Goal: Task Accomplishment & Management: Use online tool/utility

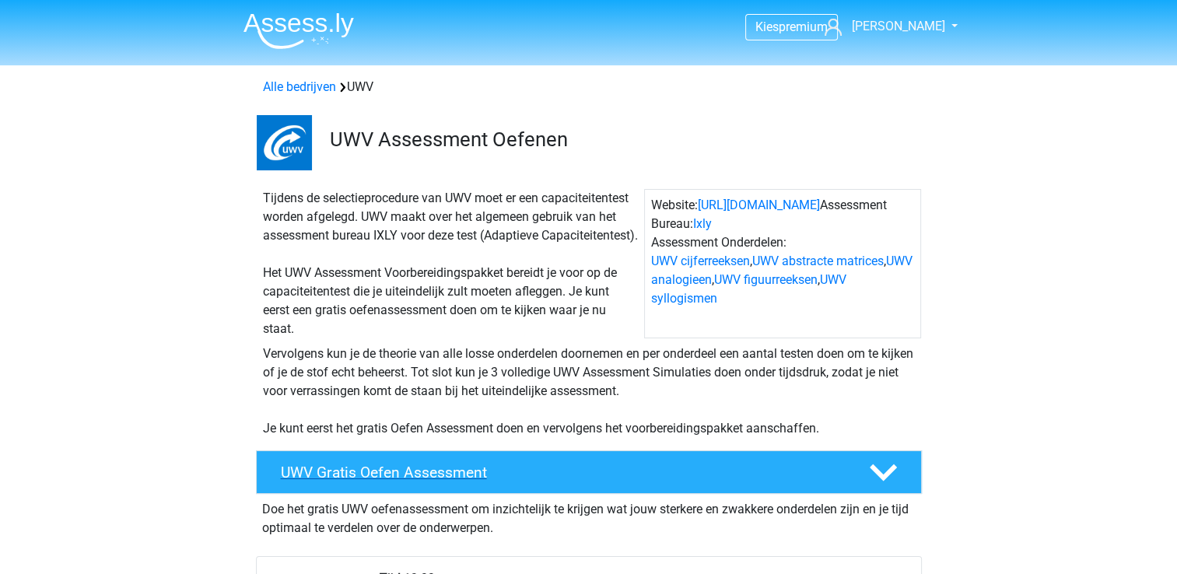
drag, startPoint x: 369, startPoint y: 495, endPoint x: 361, endPoint y: 487, distance: 11.0
click at [361, 482] on h4 "UWV Gratis Oefen Assessment" at bounding box center [562, 473] width 563 height 18
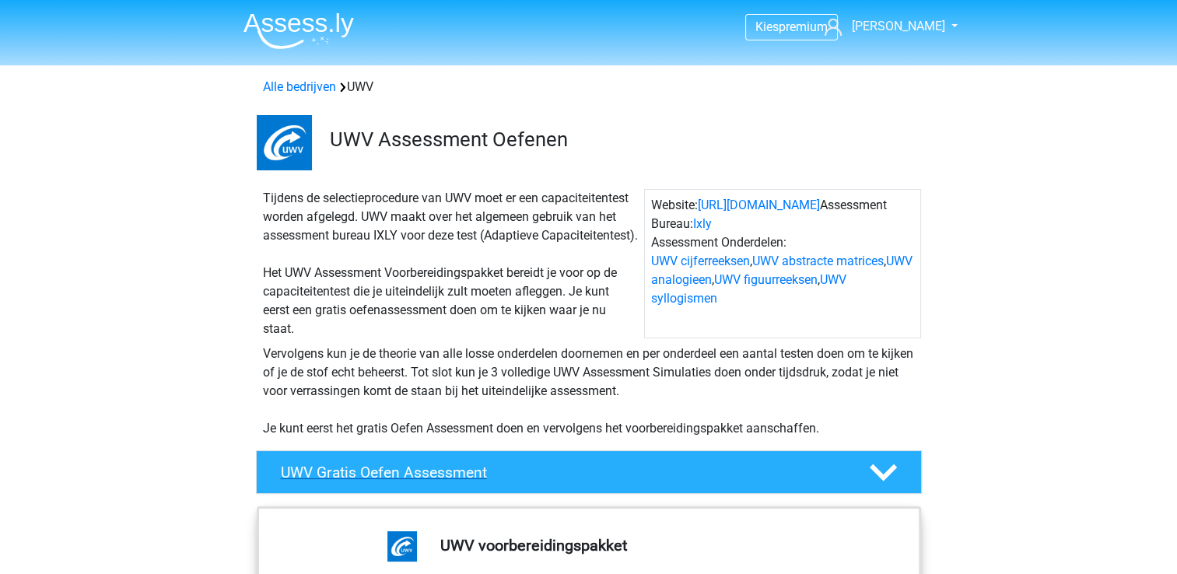
click at [881, 482] on polygon at bounding box center [883, 472] width 27 height 17
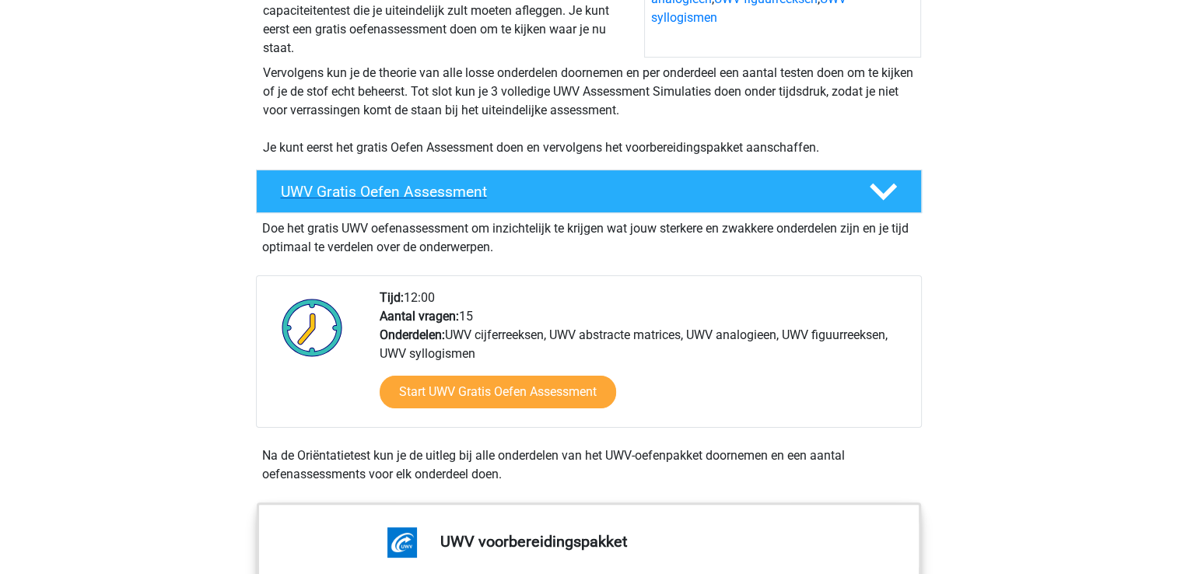
scroll to position [311, 0]
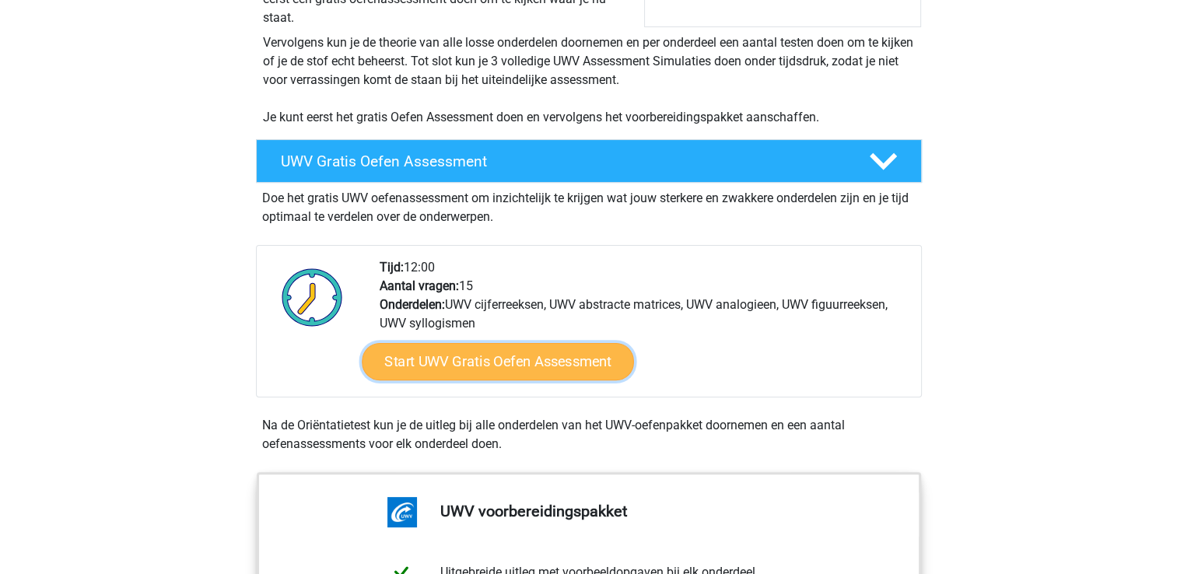
click at [594, 380] on link "Start UWV Gratis Oefen Assessment" at bounding box center [498, 361] width 272 height 37
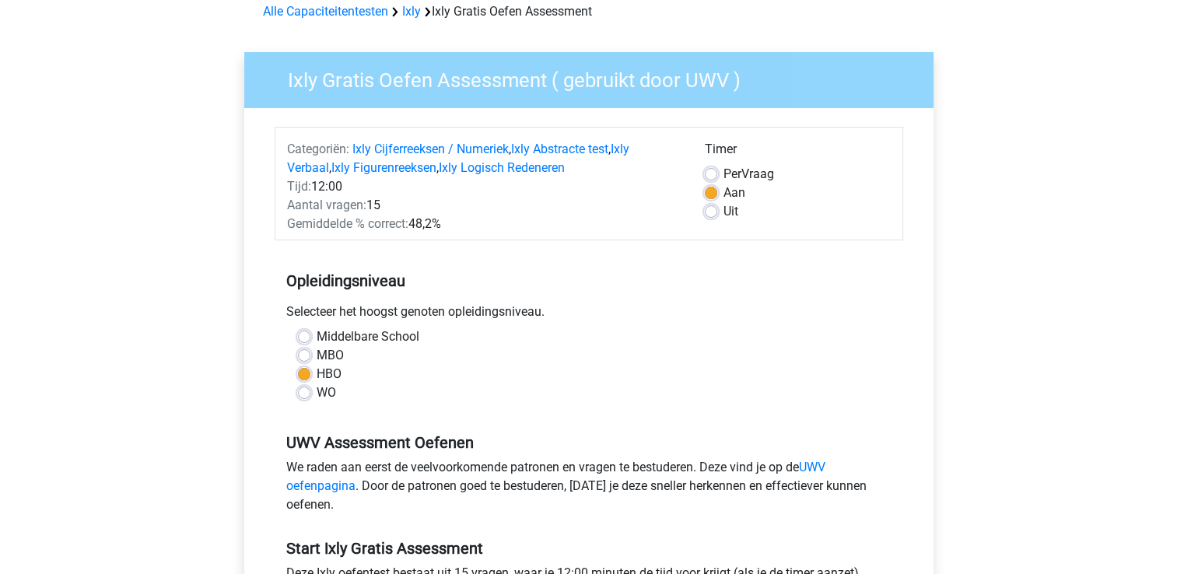
scroll to position [124, 0]
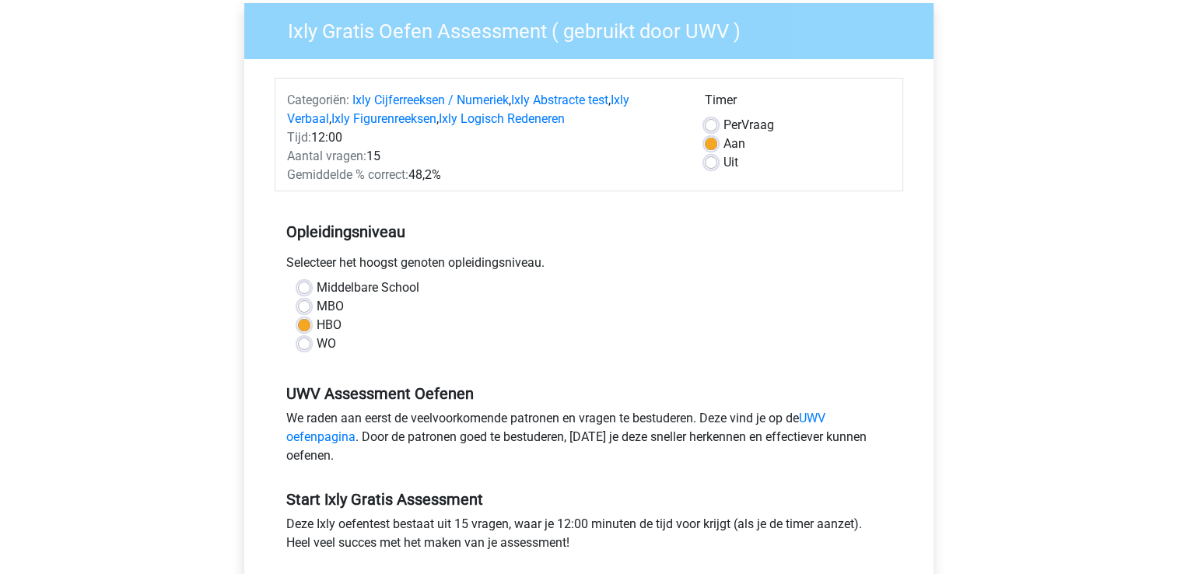
click at [588, 342] on div "WO" at bounding box center [589, 344] width 582 height 19
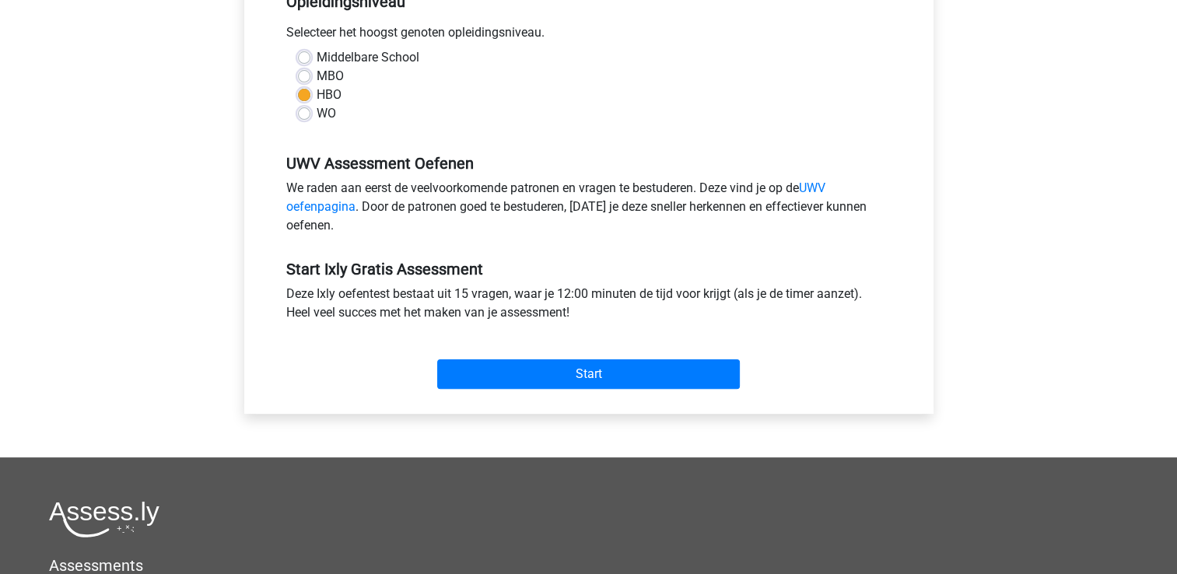
scroll to position [436, 0]
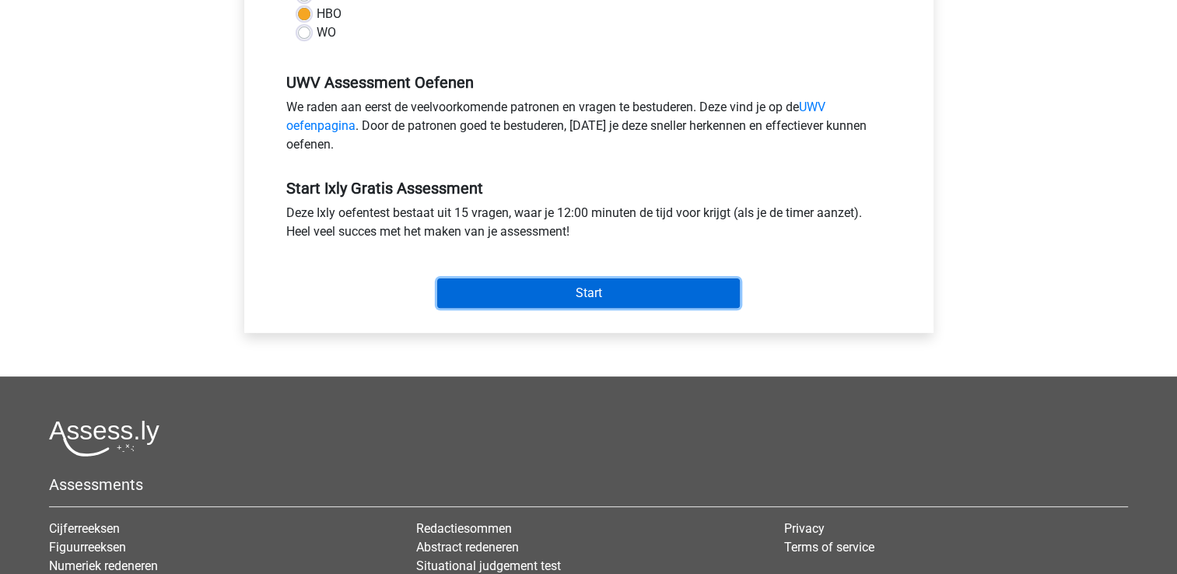
click at [606, 285] on input "Start" at bounding box center [588, 294] width 303 height 30
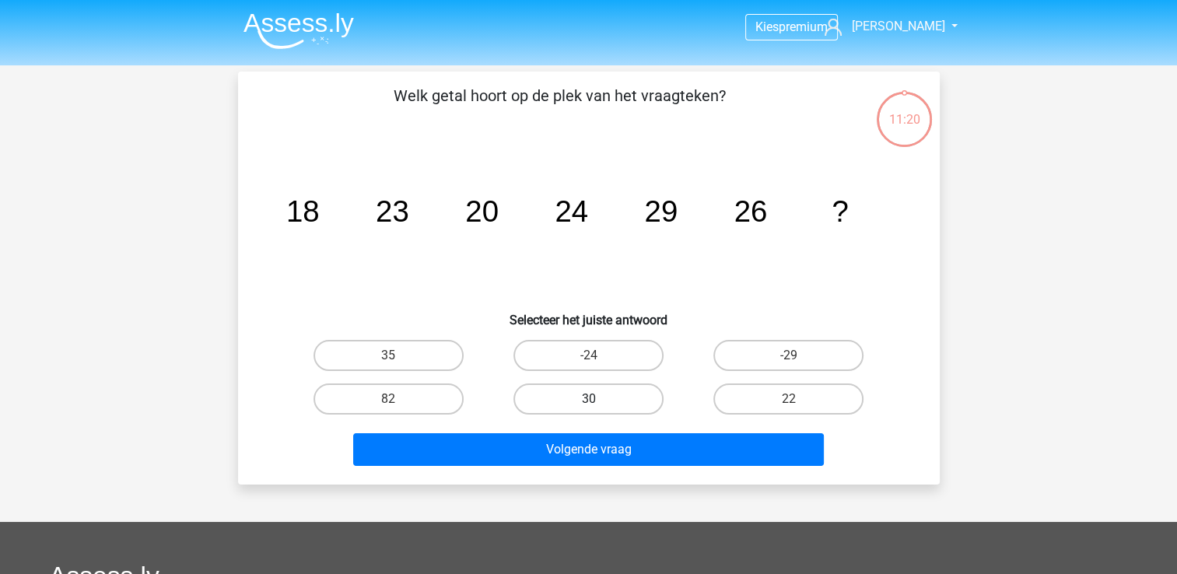
click at [570, 398] on label "30" at bounding box center [588, 399] width 150 height 31
click at [588, 399] on input "30" at bounding box center [593, 404] width 10 height 10
radio input "true"
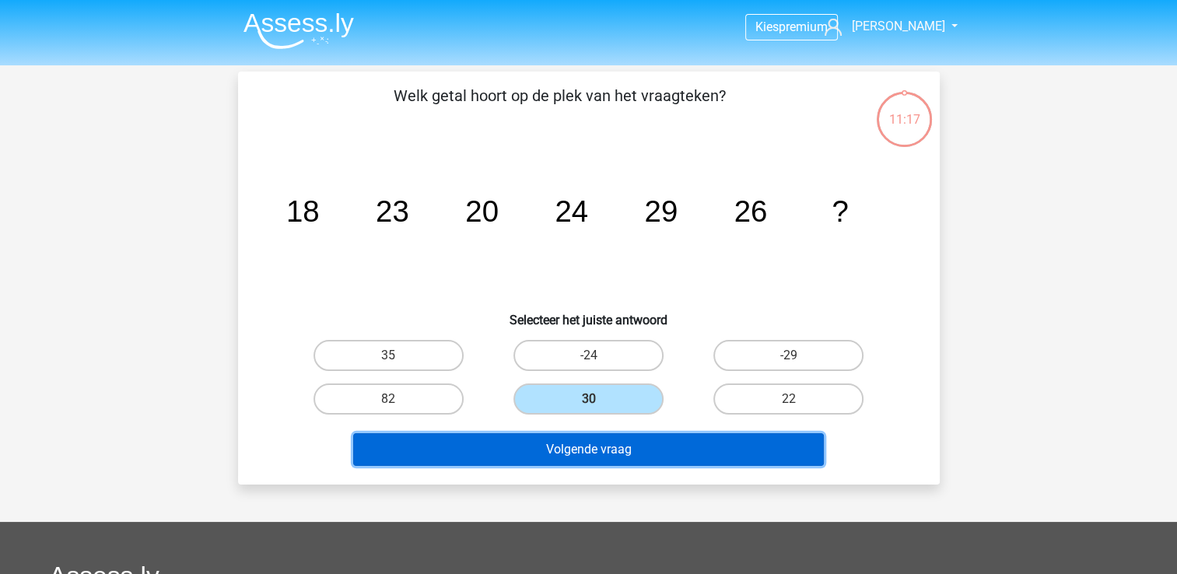
drag, startPoint x: 573, startPoint y: 450, endPoint x: 545, endPoint y: 448, distance: 27.3
click at [545, 448] on button "Volgende vraag" at bounding box center [588, 449] width 471 height 33
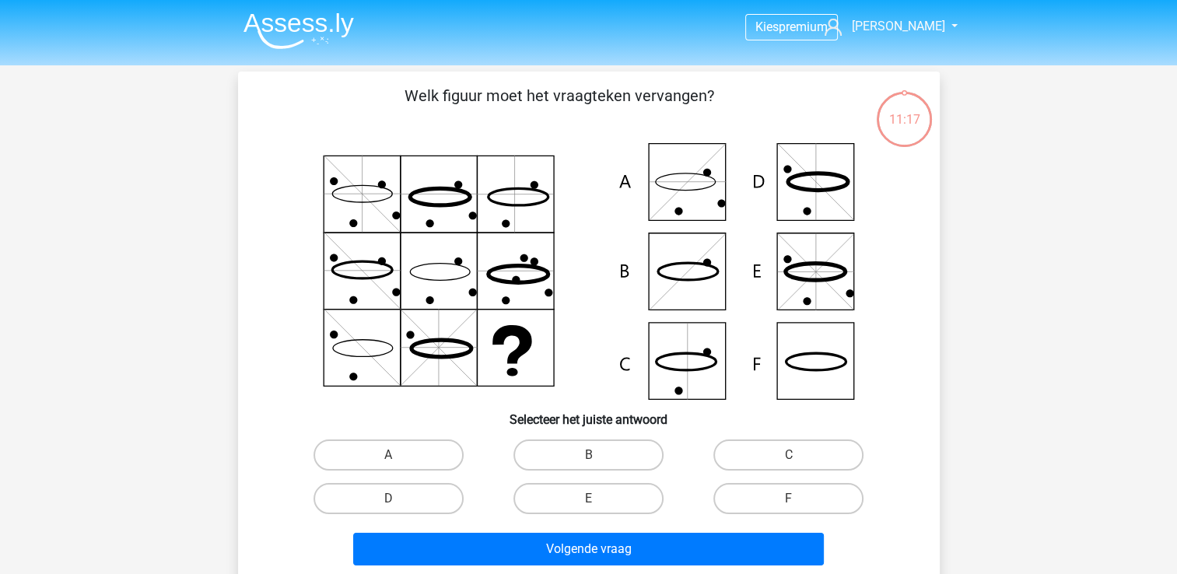
scroll to position [72, 0]
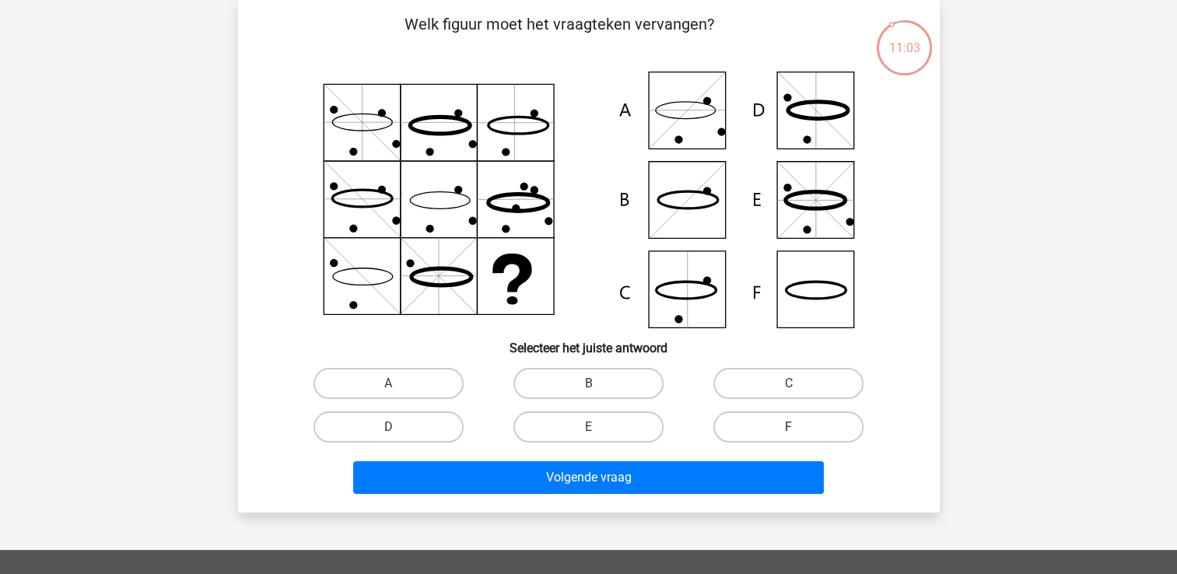
drag, startPoint x: 803, startPoint y: 299, endPoint x: 746, endPoint y: 437, distance: 149.7
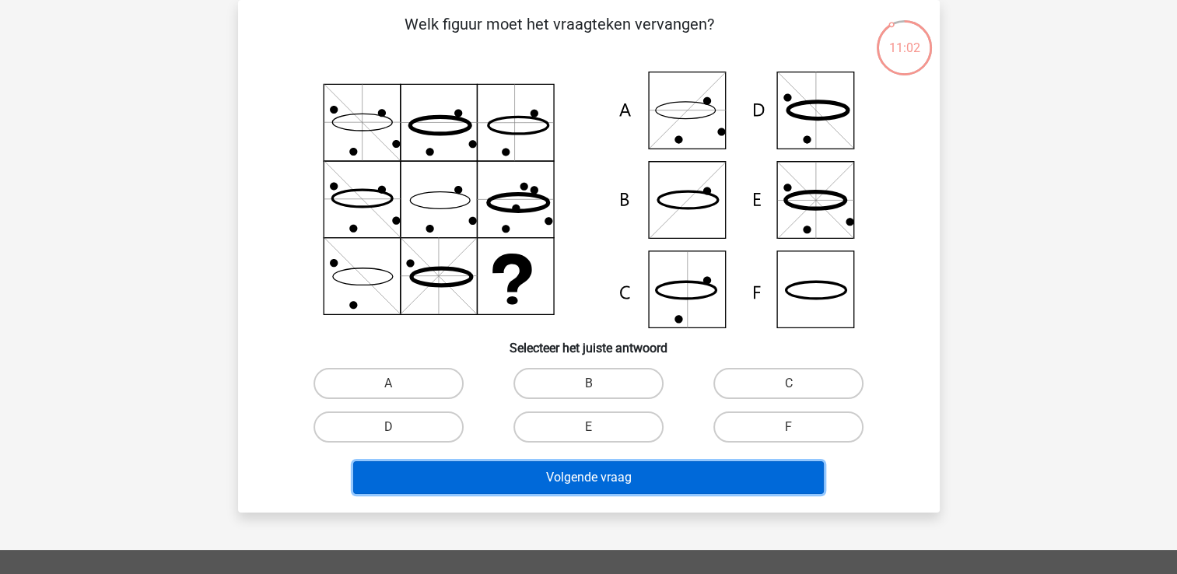
drag, startPoint x: 746, startPoint y: 437, endPoint x: 685, endPoint y: 487, distance: 79.1
drag, startPoint x: 685, startPoint y: 487, endPoint x: 653, endPoint y: 484, distance: 32.0
click at [653, 484] on button "Volgende vraag" at bounding box center [588, 477] width 471 height 33
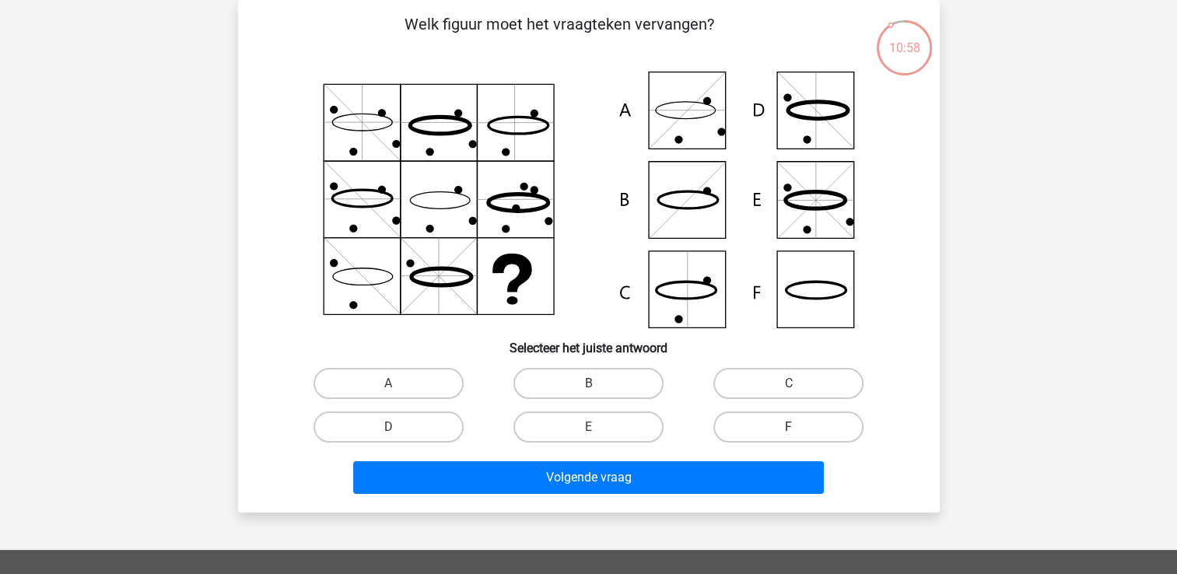
click at [748, 429] on label "F" at bounding box center [788, 427] width 150 height 31
click at [789, 429] on input "F" at bounding box center [794, 432] width 10 height 10
radio input "true"
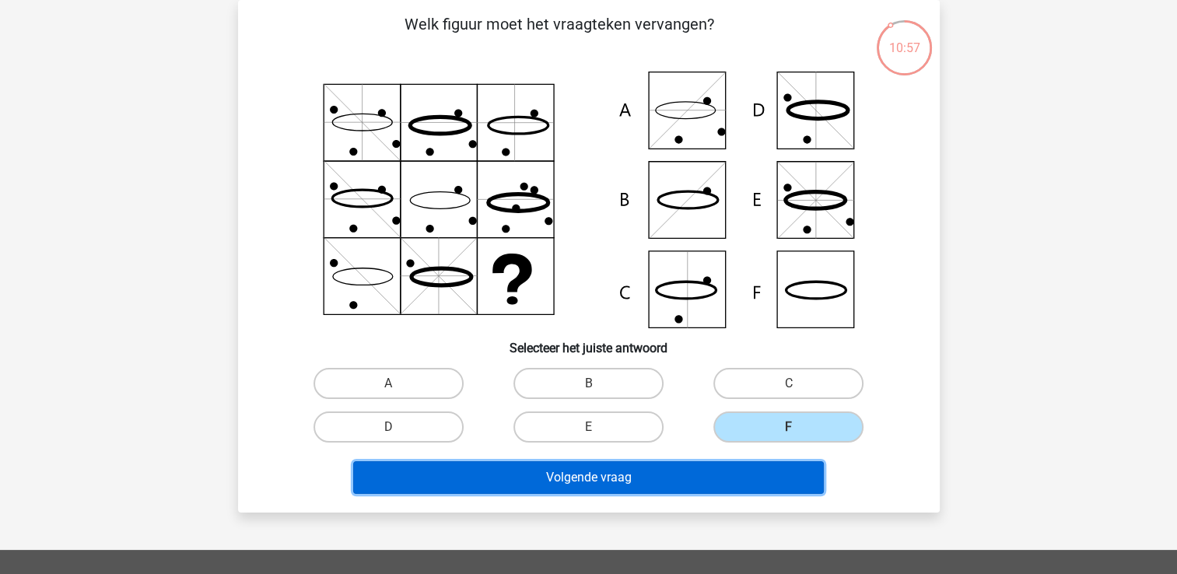
click at [710, 481] on button "Volgende vraag" at bounding box center [588, 477] width 471 height 33
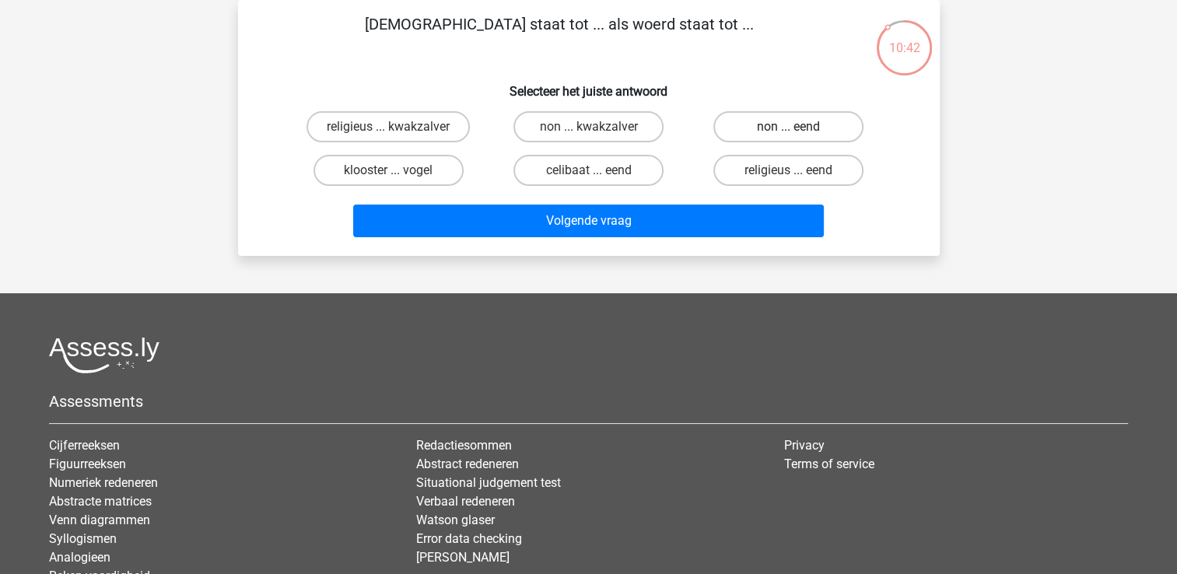
drag, startPoint x: 765, startPoint y: 130, endPoint x: 748, endPoint y: 123, distance: 18.5
click at [748, 123] on label "non ... eend" at bounding box center [788, 126] width 150 height 31
click at [789, 127] on input "non ... eend" at bounding box center [794, 132] width 10 height 10
radio input "true"
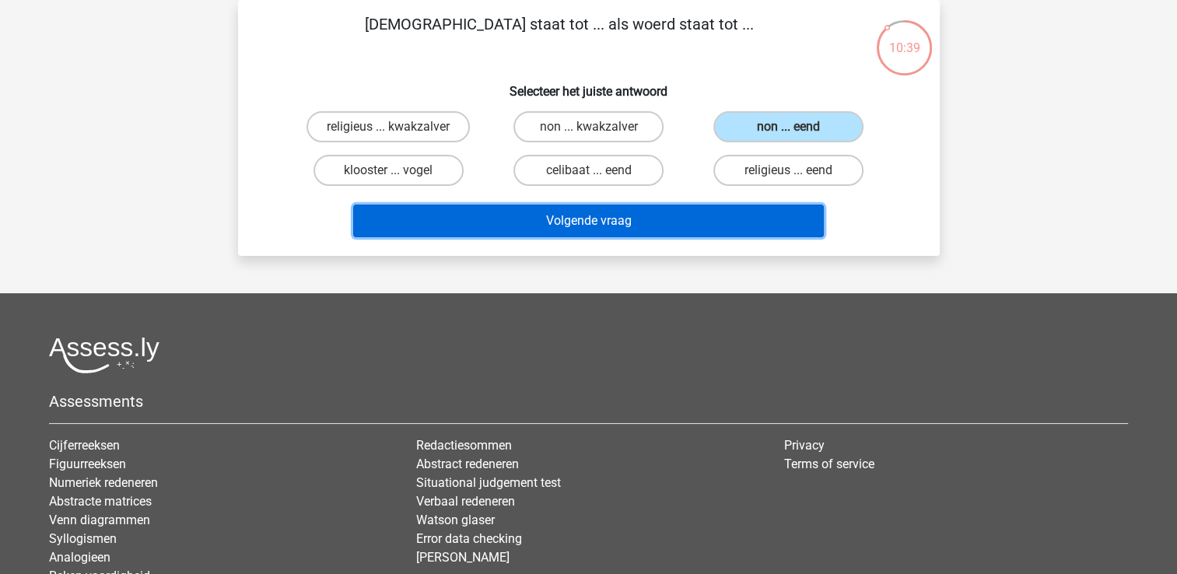
click at [636, 222] on button "Volgende vraag" at bounding box center [588, 221] width 471 height 33
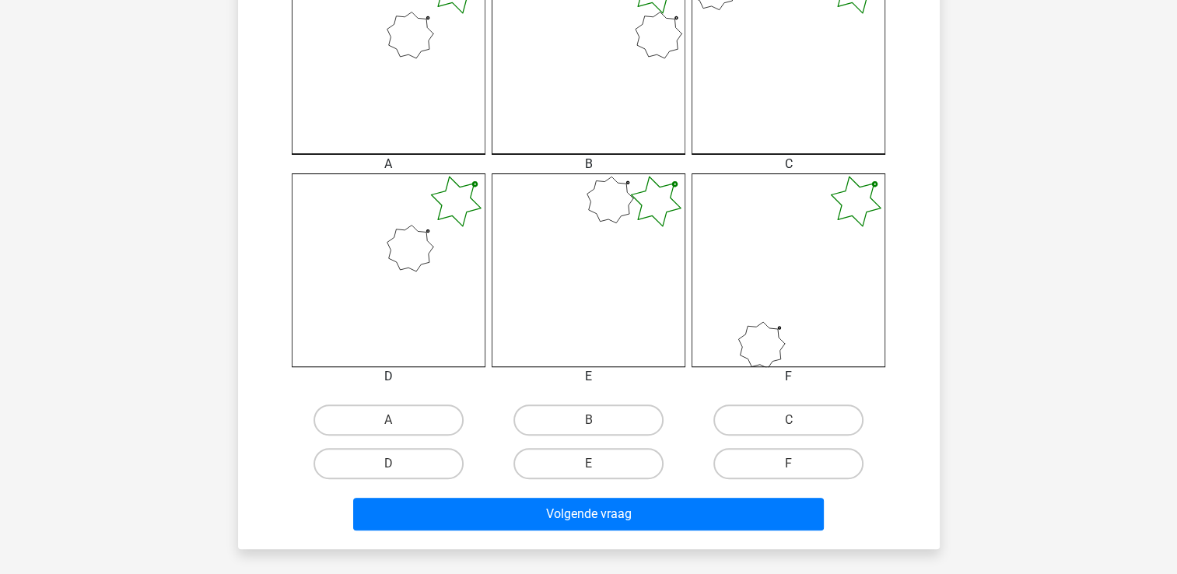
scroll to position [507, 0]
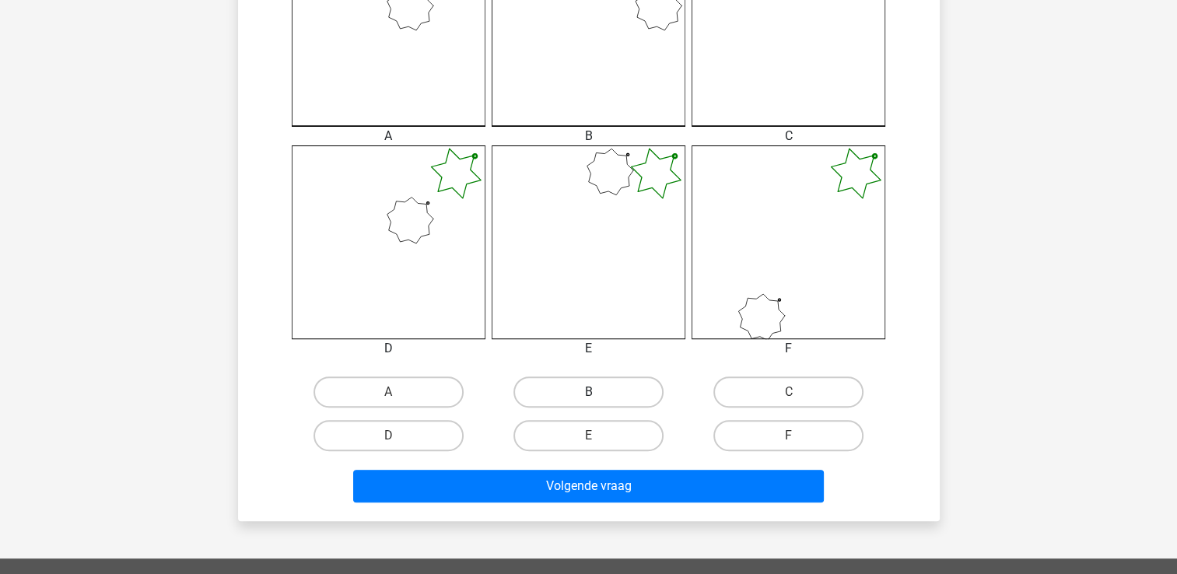
click at [604, 394] on label "B" at bounding box center [588, 392] width 150 height 31
click at [598, 394] on input "B" at bounding box center [593, 397] width 10 height 10
radio input "true"
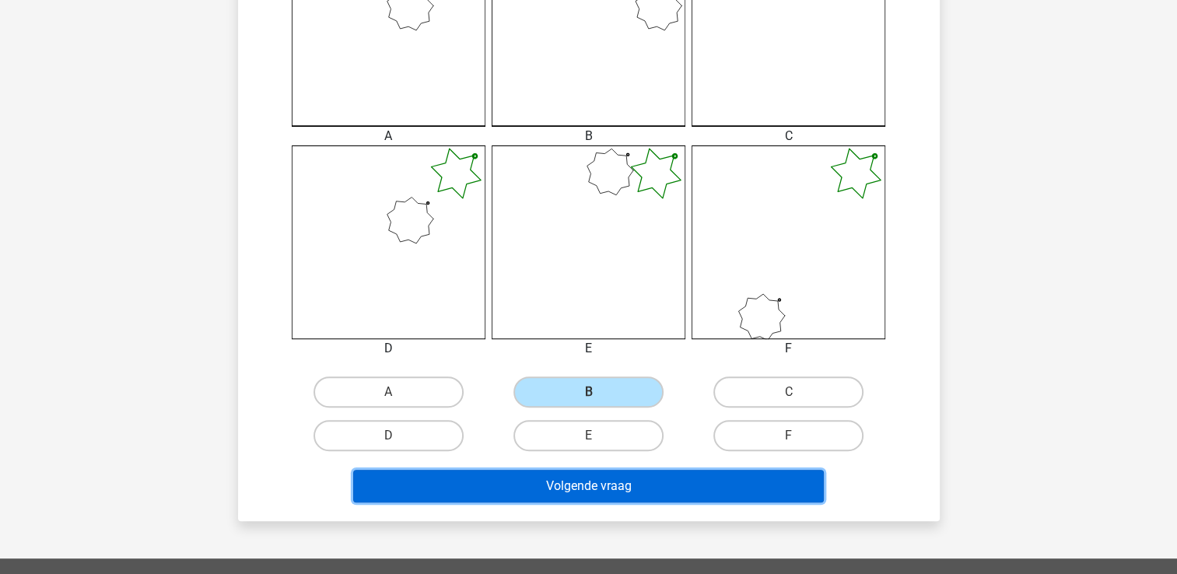
click at [554, 489] on button "Volgende vraag" at bounding box center [588, 486] width 471 height 33
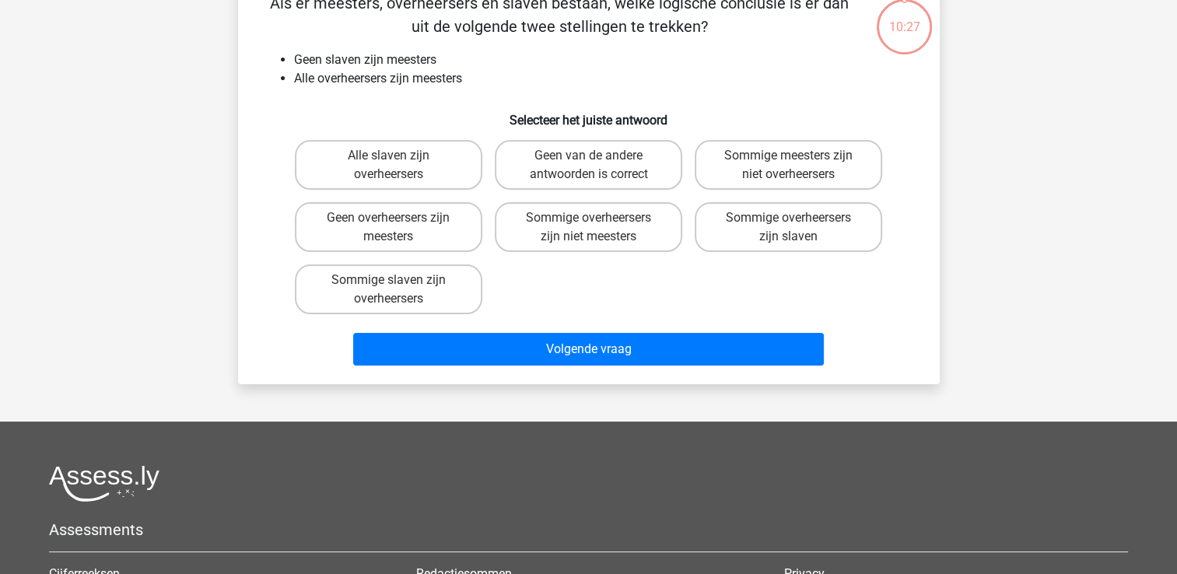
scroll to position [72, 0]
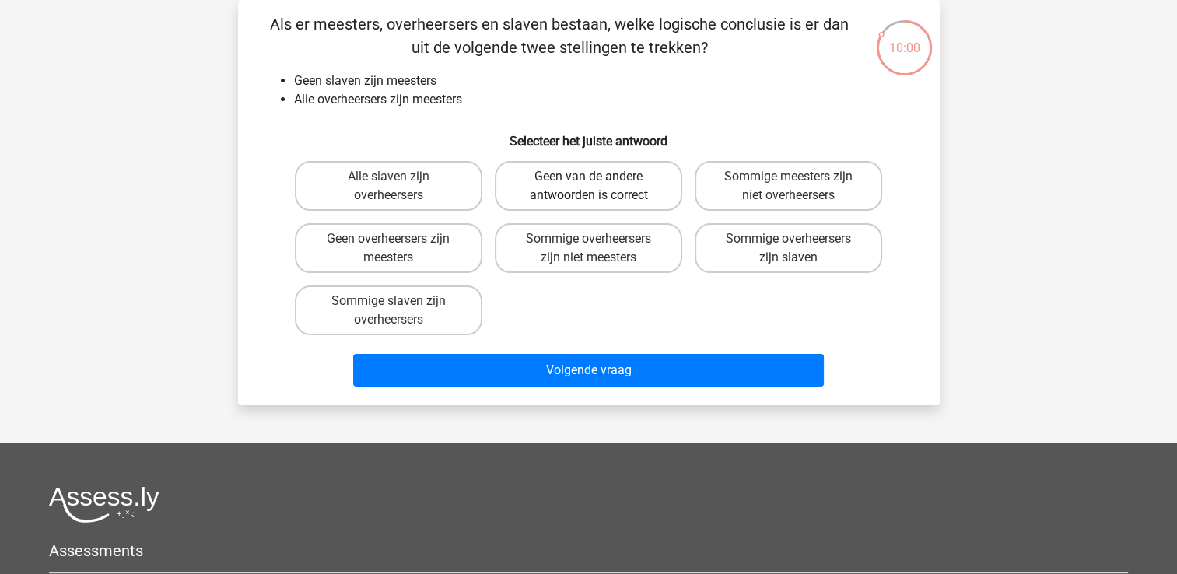
drag, startPoint x: 595, startPoint y: 193, endPoint x: 573, endPoint y: 183, distance: 24.7
click at [573, 183] on label "Geen van de andere antwoorden is correct" at bounding box center [588, 186] width 187 height 50
click at [588, 183] on input "Geen van de andere antwoorden is correct" at bounding box center [593, 182] width 10 height 10
radio input "true"
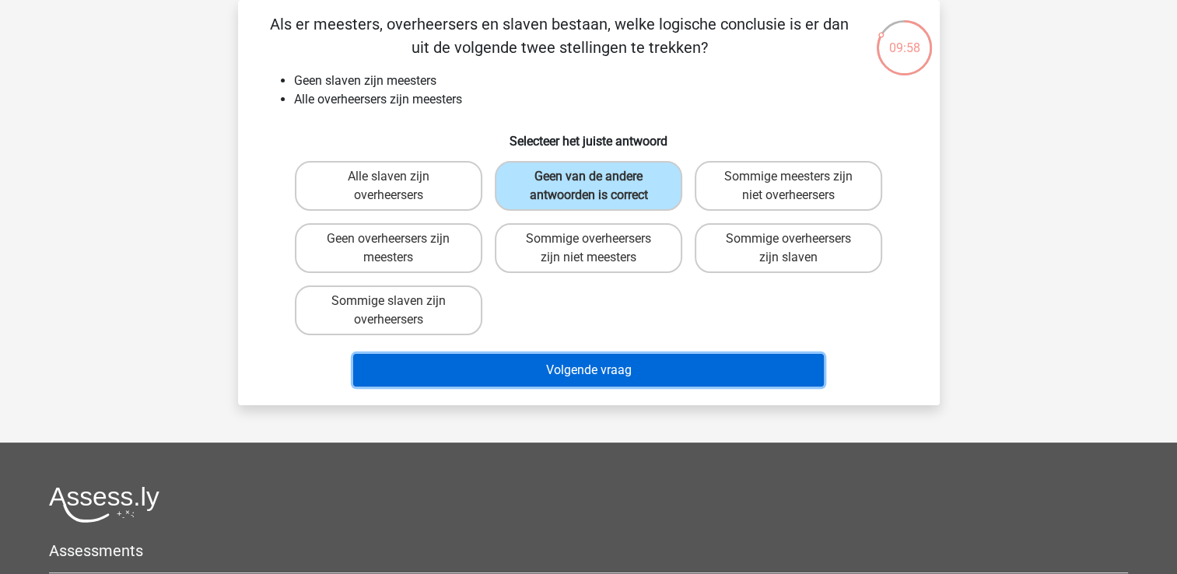
click at [495, 372] on button "Volgende vraag" at bounding box center [588, 370] width 471 height 33
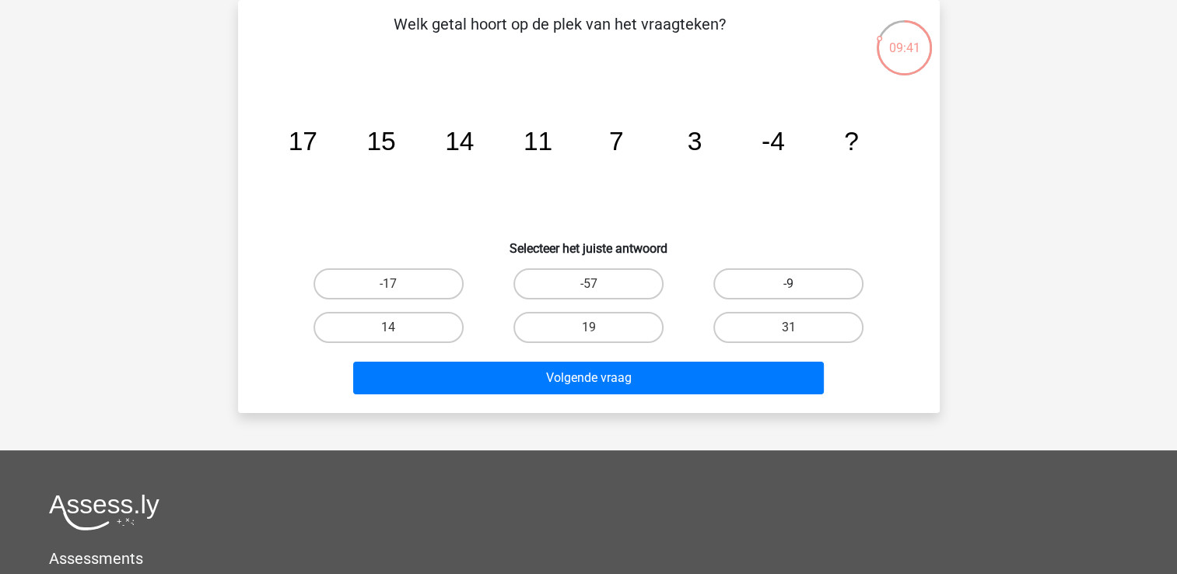
drag, startPoint x: 725, startPoint y: 279, endPoint x: 723, endPoint y: 286, distance: 8.1
click at [722, 286] on label "-9" at bounding box center [788, 283] width 150 height 31
click at [789, 286] on input "-9" at bounding box center [794, 289] width 10 height 10
radio input "true"
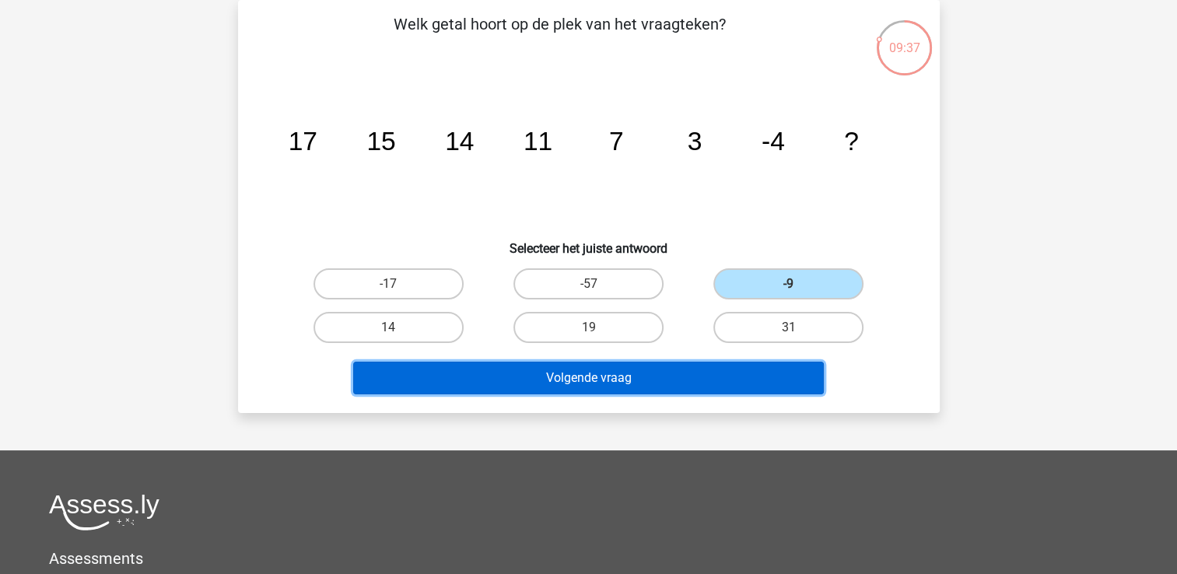
drag, startPoint x: 604, startPoint y: 378, endPoint x: 588, endPoint y: 373, distance: 16.2
click at [588, 373] on button "Volgende vraag" at bounding box center [588, 378] width 471 height 33
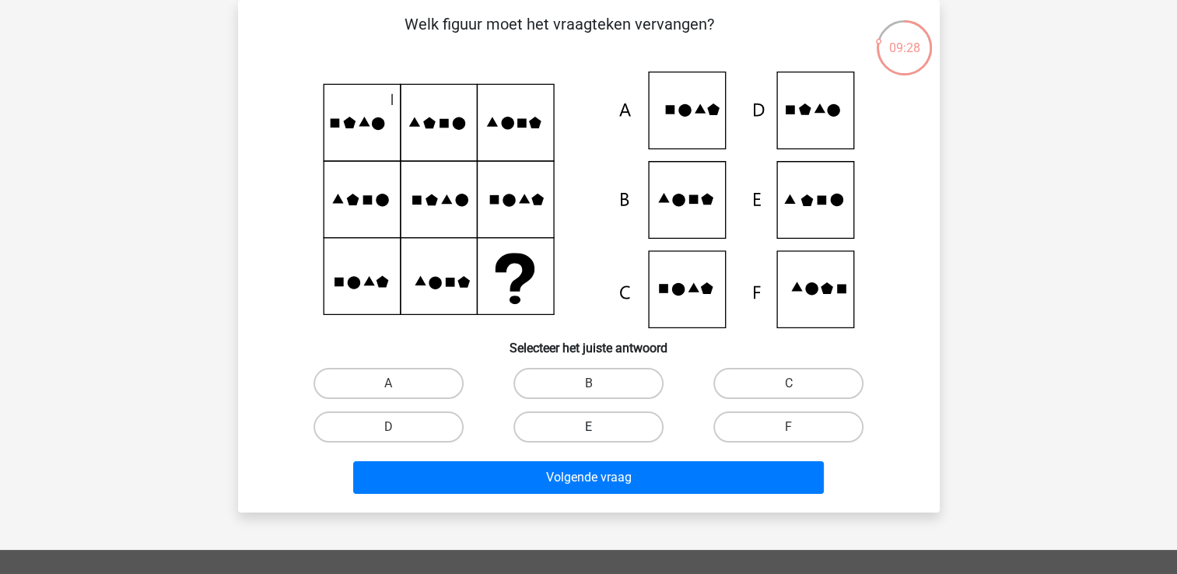
click at [572, 428] on label "E" at bounding box center [588, 427] width 150 height 31
click at [588, 428] on input "E" at bounding box center [593, 432] width 10 height 10
radio input "true"
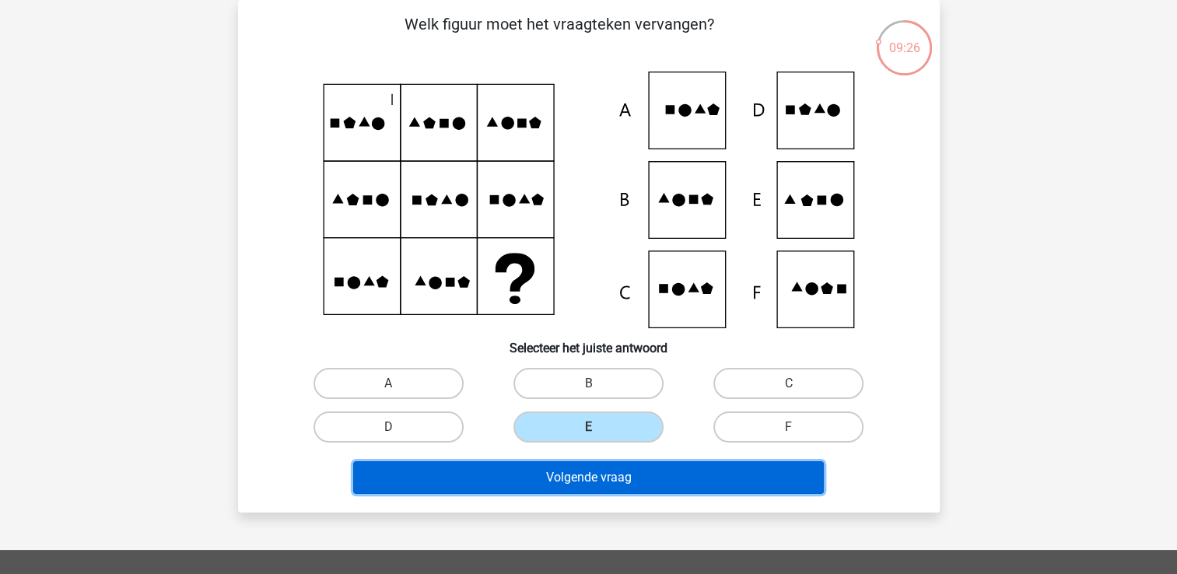
click at [553, 475] on button "Volgende vraag" at bounding box center [588, 477] width 471 height 33
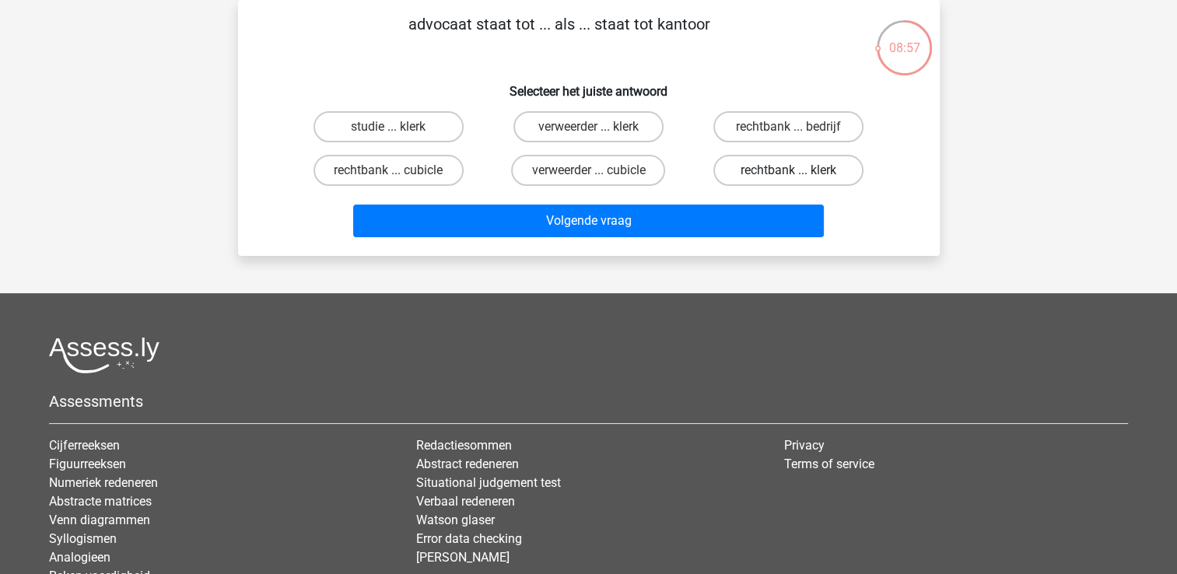
click at [741, 171] on label "rechtbank ... klerk" at bounding box center [788, 170] width 150 height 31
click at [789, 171] on input "rechtbank ... klerk" at bounding box center [794, 175] width 10 height 10
radio input "true"
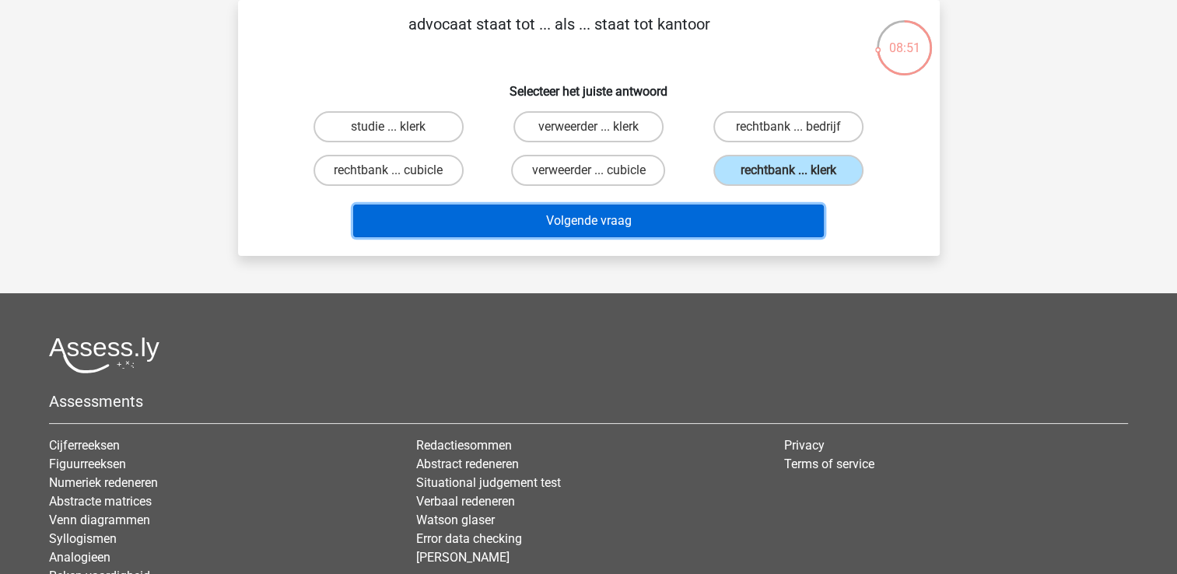
click at [647, 219] on button "Volgende vraag" at bounding box center [588, 221] width 471 height 33
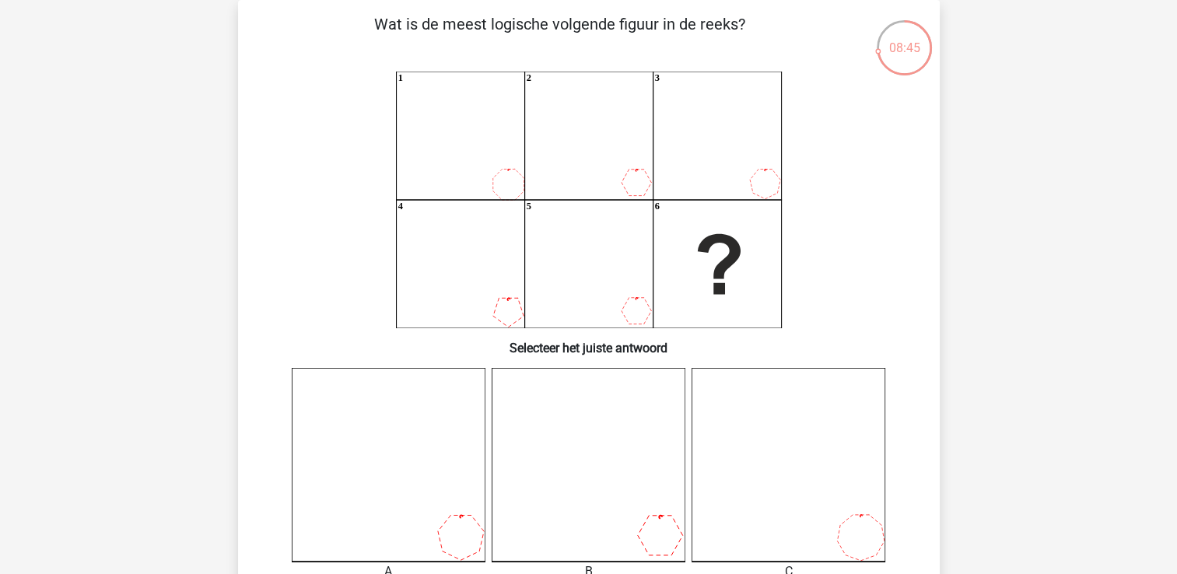
drag, startPoint x: 1183, startPoint y: 565, endPoint x: 1090, endPoint y: 149, distance: 426.4
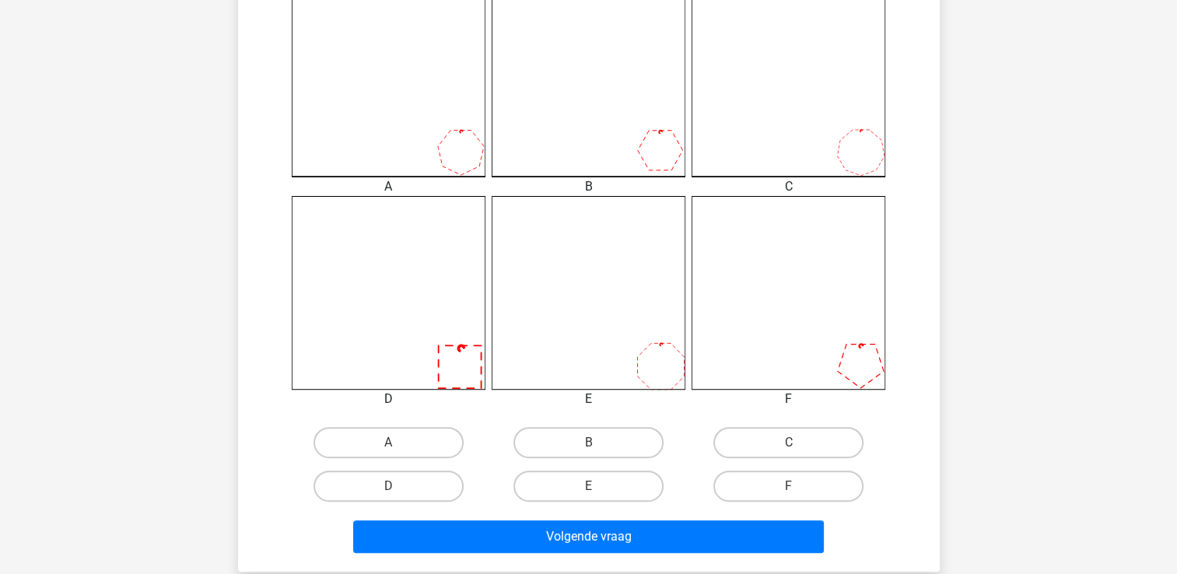
scroll to position [507, 0]
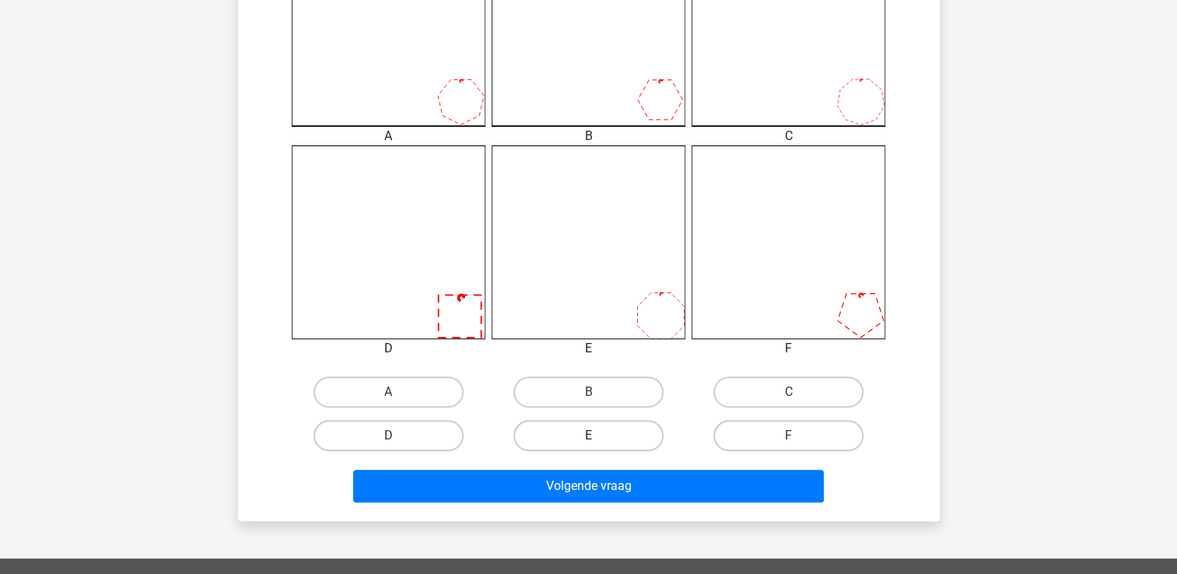
click at [559, 430] on label "E" at bounding box center [588, 435] width 150 height 31
click at [588, 436] on input "E" at bounding box center [593, 441] width 10 height 10
radio input "true"
click at [559, 430] on label "E" at bounding box center [588, 435] width 150 height 31
click at [588, 436] on input "E" at bounding box center [593, 441] width 10 height 10
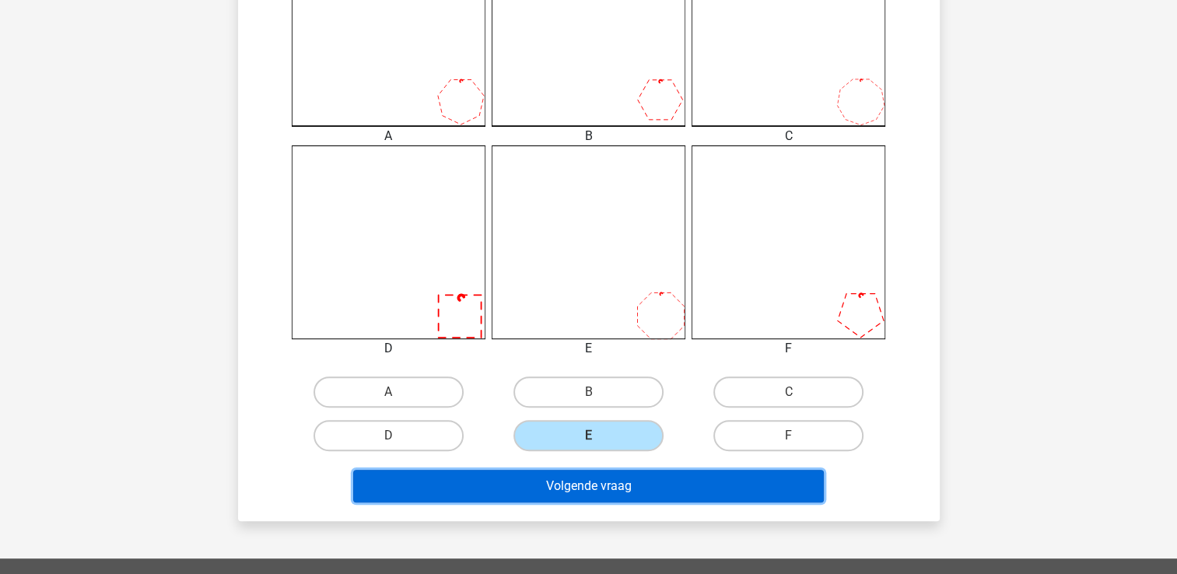
click at [566, 483] on button "Volgende vraag" at bounding box center [588, 486] width 471 height 33
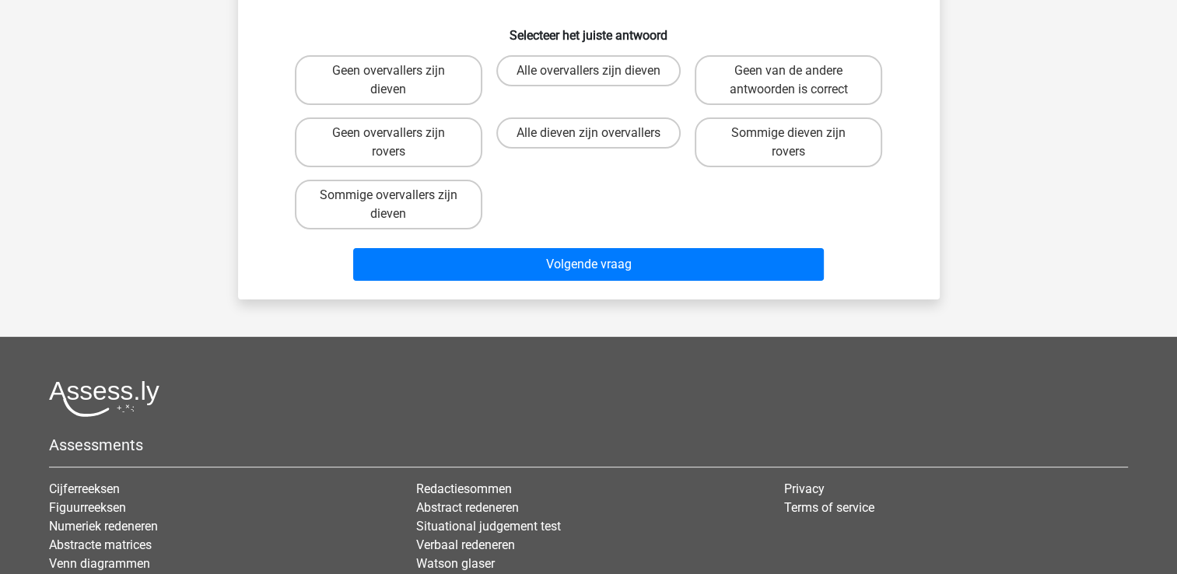
scroll to position [72, 0]
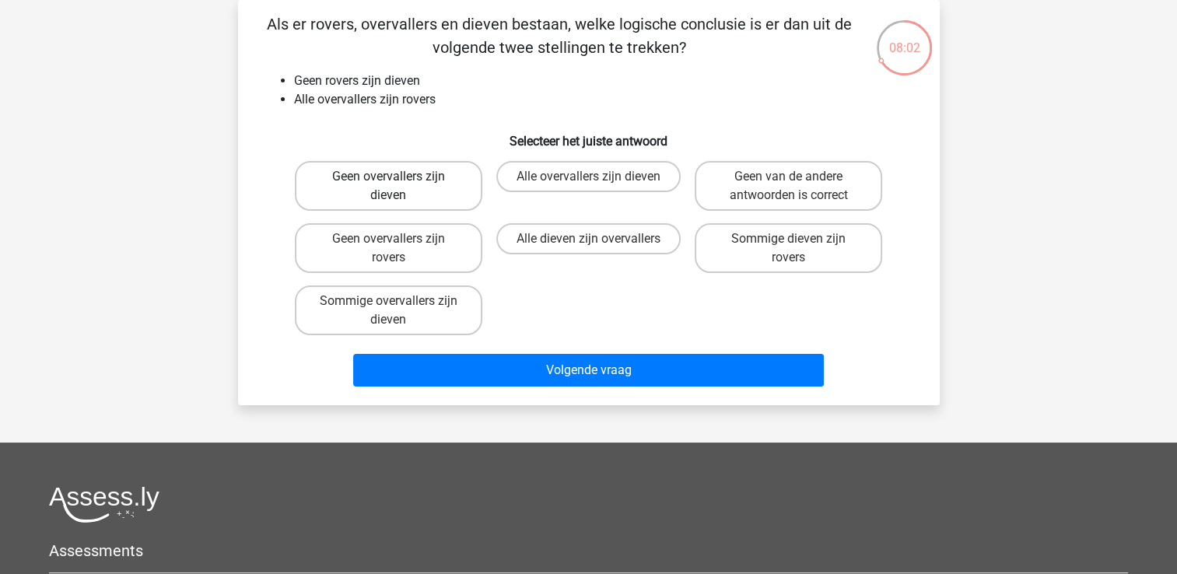
click at [379, 176] on label "Geen overvallers zijn dieven" at bounding box center [388, 186] width 187 height 50
click at [388, 177] on input "Geen overvallers zijn dieven" at bounding box center [393, 182] width 10 height 10
radio input "true"
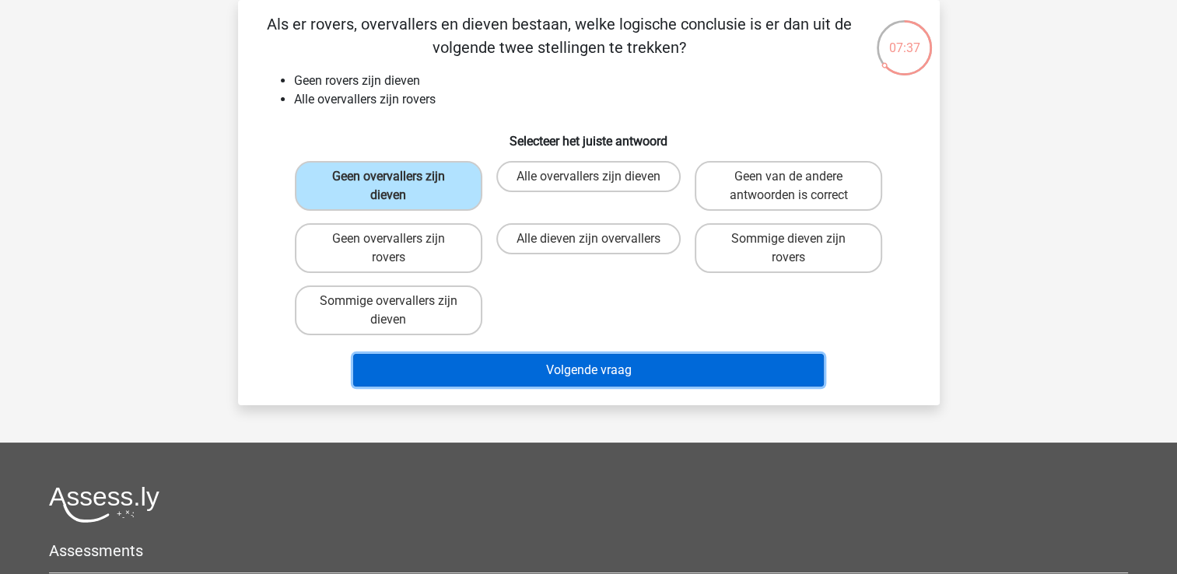
drag, startPoint x: 580, startPoint y: 362, endPoint x: 522, endPoint y: 358, distance: 57.7
click at [522, 358] on button "Volgende vraag" at bounding box center [588, 370] width 471 height 33
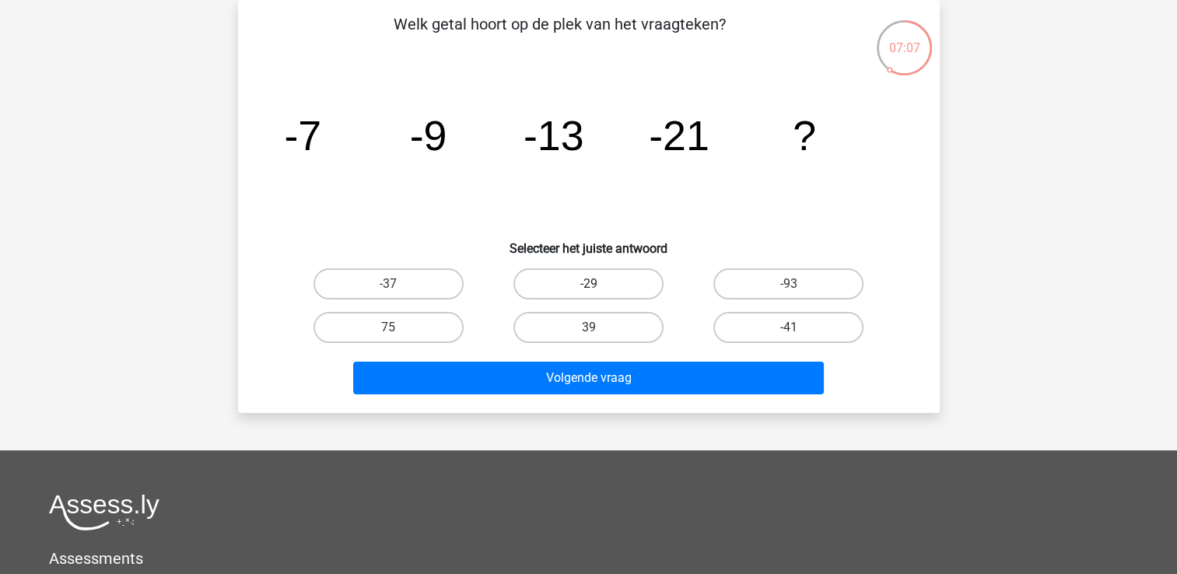
click at [586, 280] on label "-29" at bounding box center [588, 283] width 150 height 31
click at [588, 284] on input "-29" at bounding box center [593, 289] width 10 height 10
radio input "true"
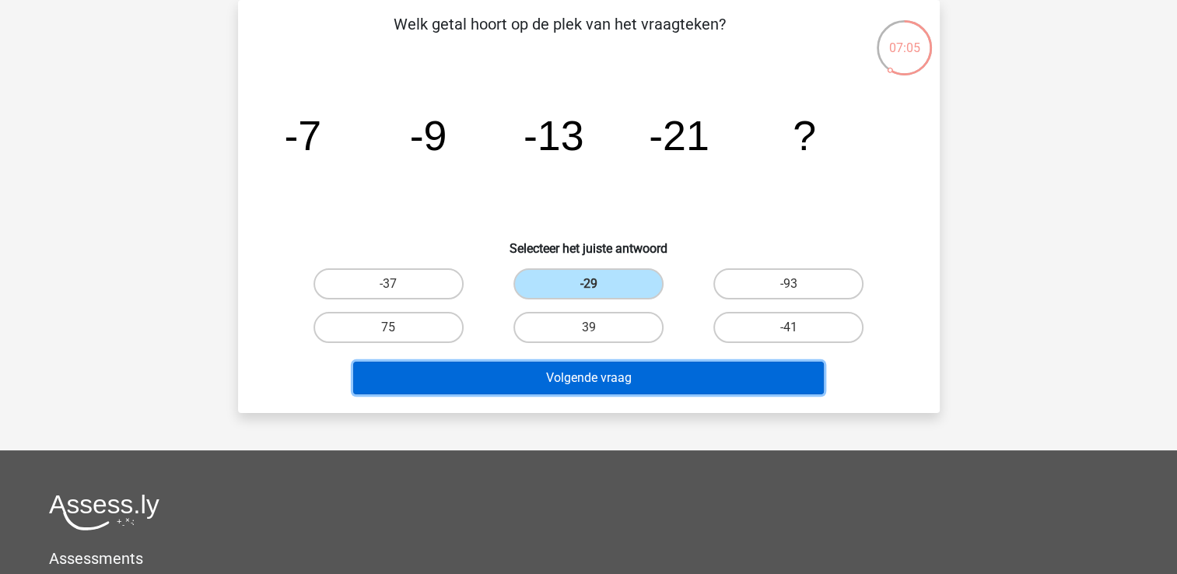
click at [554, 373] on button "Volgende vraag" at bounding box center [588, 378] width 471 height 33
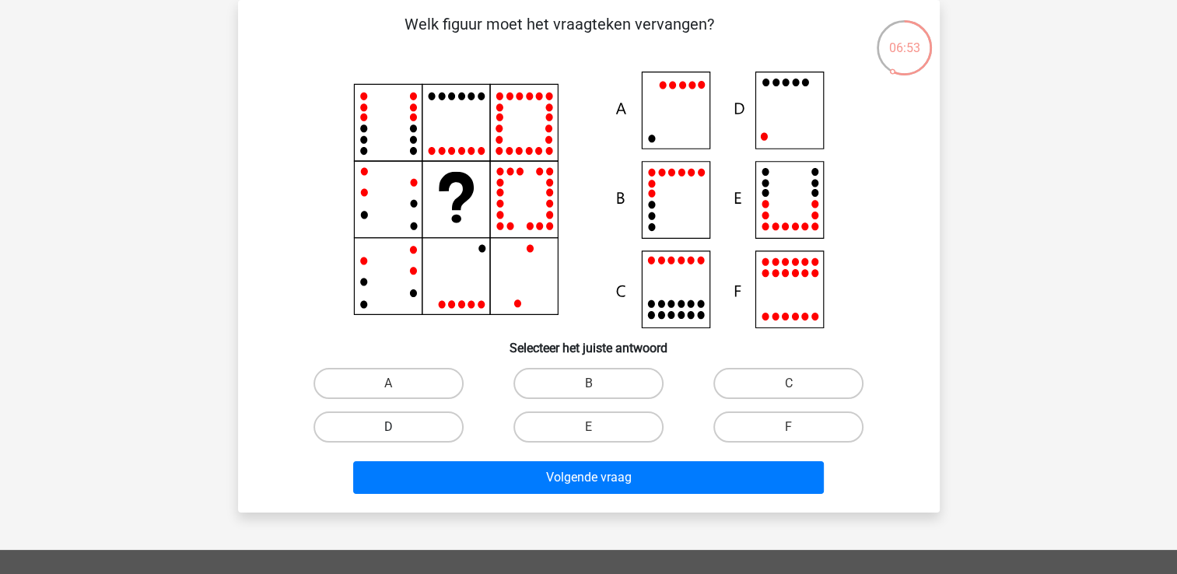
click at [433, 428] on label "D" at bounding box center [389, 427] width 150 height 31
click at [398, 428] on input "D" at bounding box center [393, 432] width 10 height 10
radio input "true"
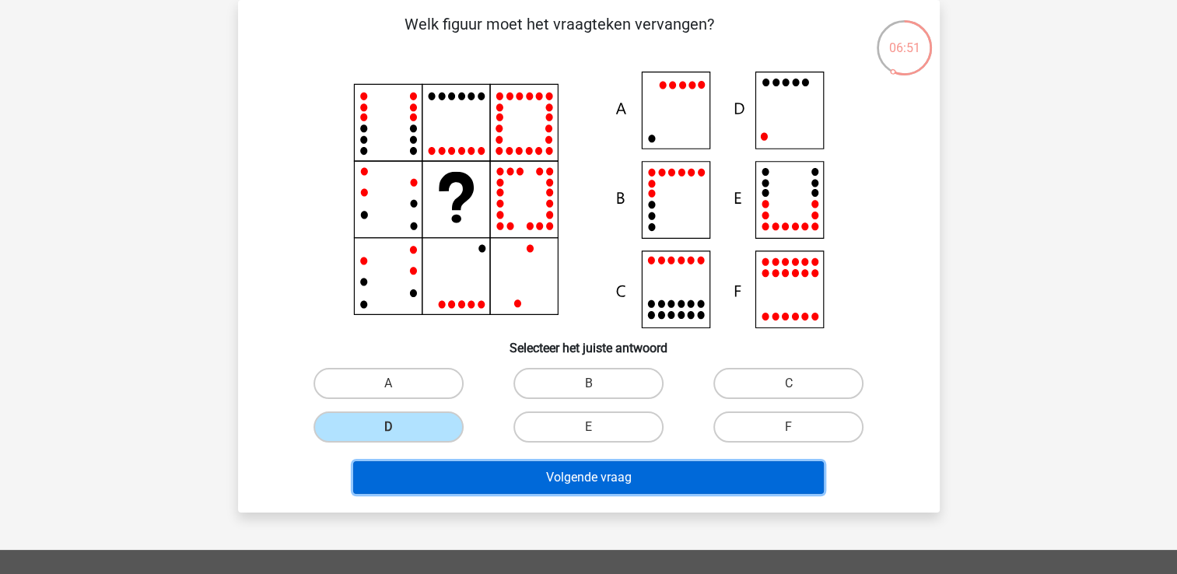
click at [513, 476] on button "Volgende vraag" at bounding box center [588, 477] width 471 height 33
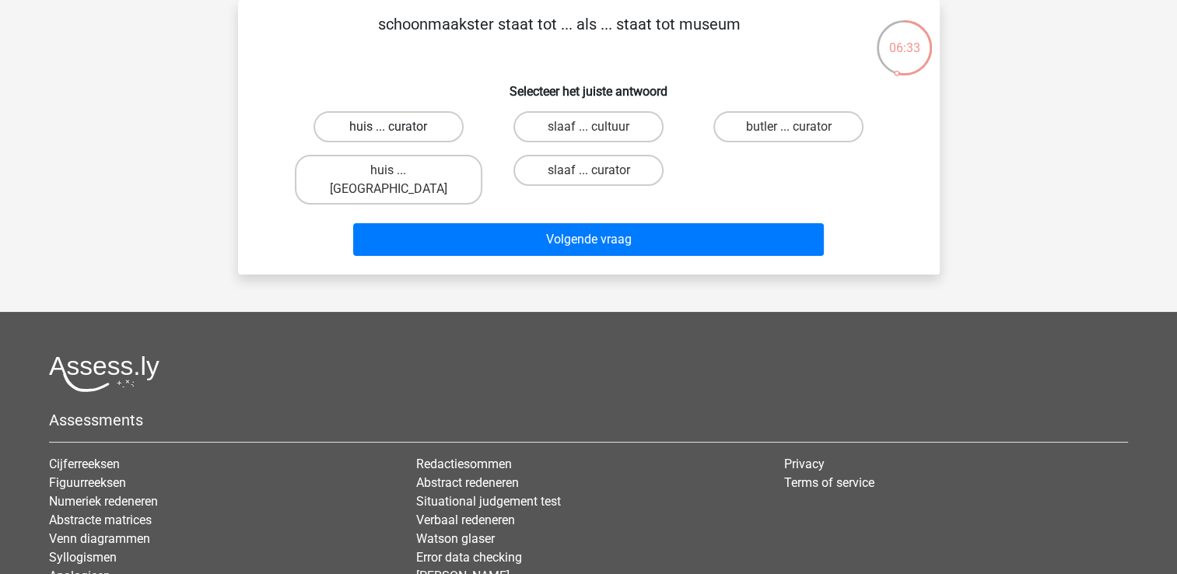
click at [440, 131] on label "huis ... curator" at bounding box center [389, 126] width 150 height 31
click at [398, 131] on input "huis ... curator" at bounding box center [393, 132] width 10 height 10
radio input "true"
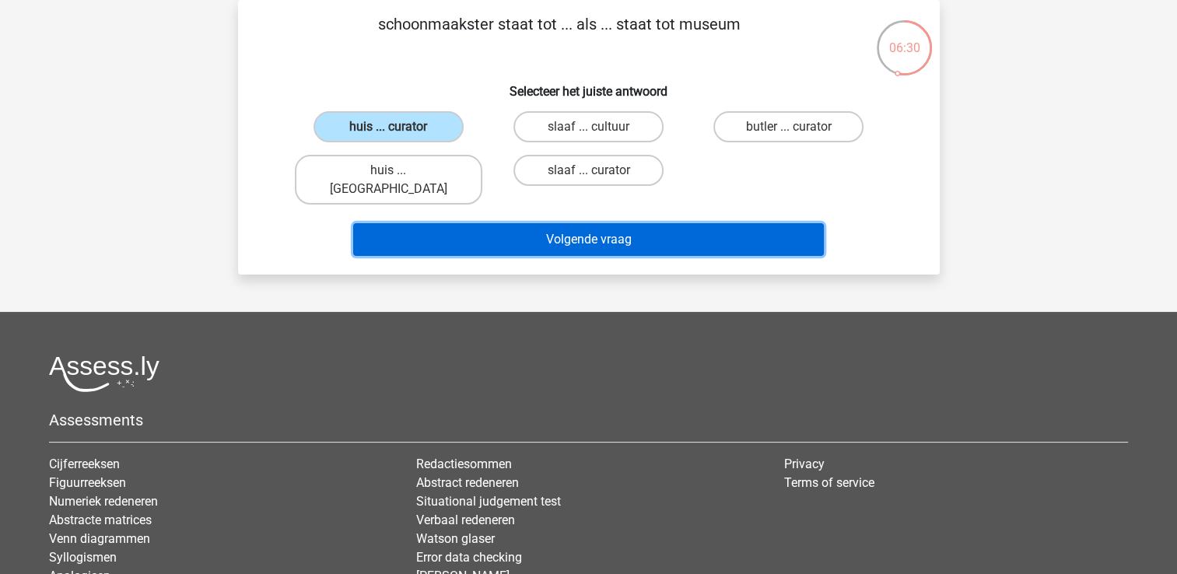
drag, startPoint x: 564, startPoint y: 219, endPoint x: 536, endPoint y: 224, distance: 28.4
click at [536, 224] on button "Volgende vraag" at bounding box center [588, 239] width 471 height 33
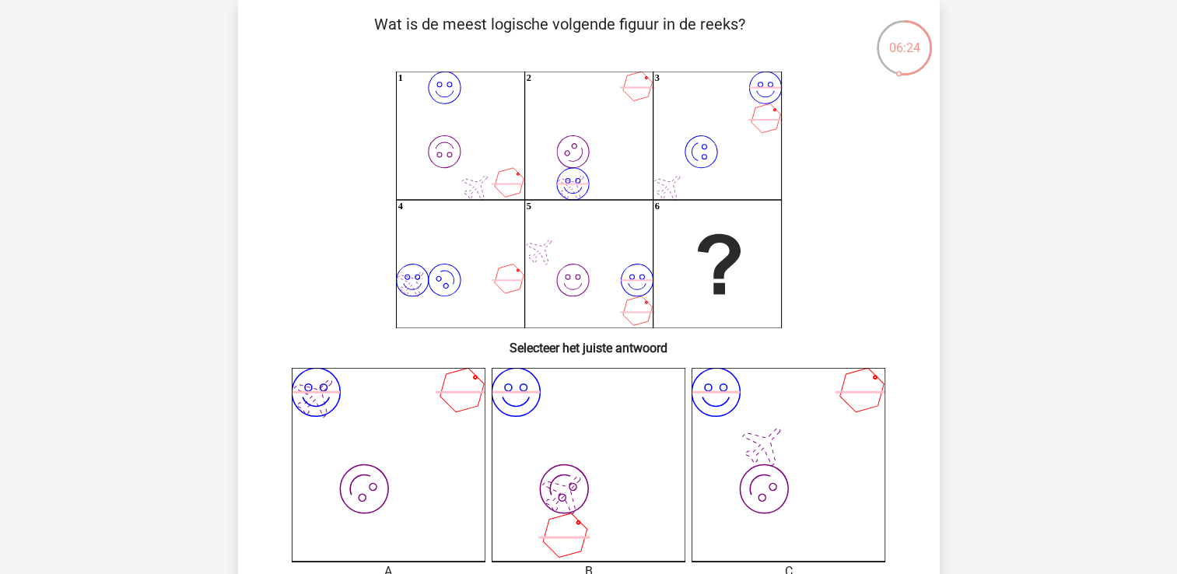
drag, startPoint x: 1185, startPoint y: 566, endPoint x: 1106, endPoint y: 213, distance: 362.0
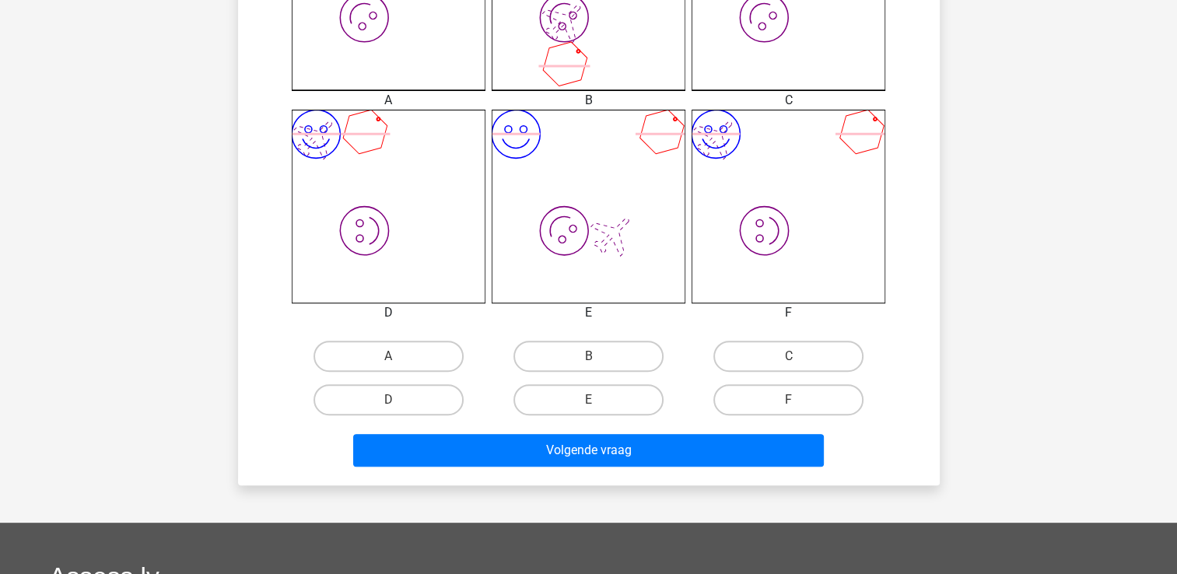
scroll to position [573, 0]
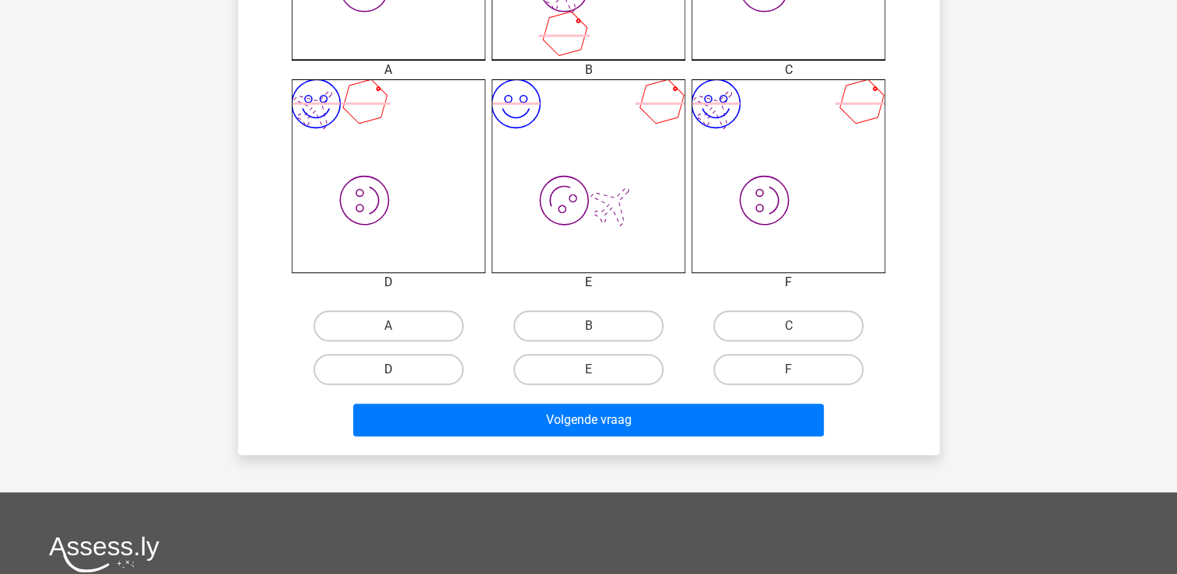
click at [417, 372] on label "D" at bounding box center [389, 369] width 150 height 31
click at [398, 372] on input "D" at bounding box center [393, 375] width 10 height 10
radio input "true"
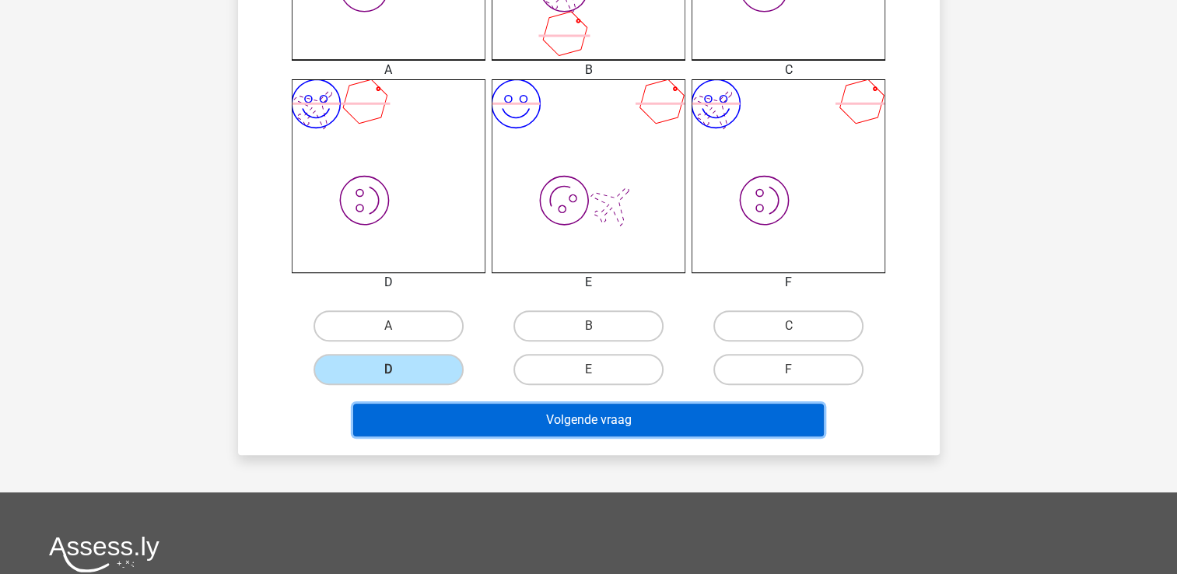
click at [503, 419] on button "Volgende vraag" at bounding box center [588, 420] width 471 height 33
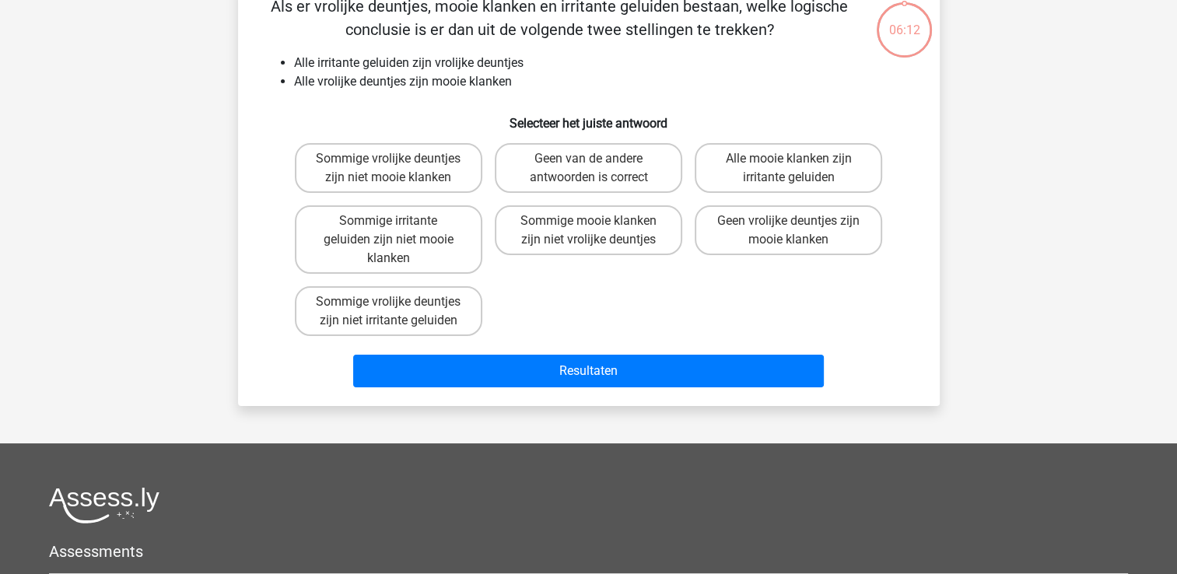
scroll to position [72, 0]
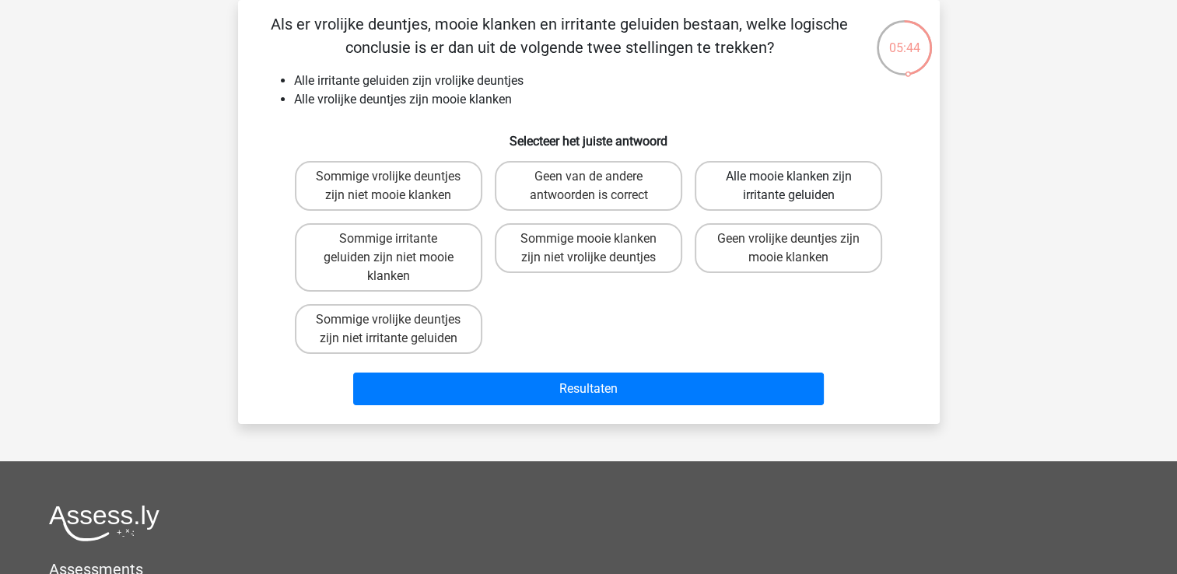
drag, startPoint x: 774, startPoint y: 188, endPoint x: 743, endPoint y: 176, distance: 33.5
click at [743, 176] on label "Alle mooie klanken zijn irritante geluiden" at bounding box center [788, 186] width 187 height 50
click at [789, 177] on input "Alle mooie klanken zijn irritante geluiden" at bounding box center [794, 182] width 10 height 10
radio input "true"
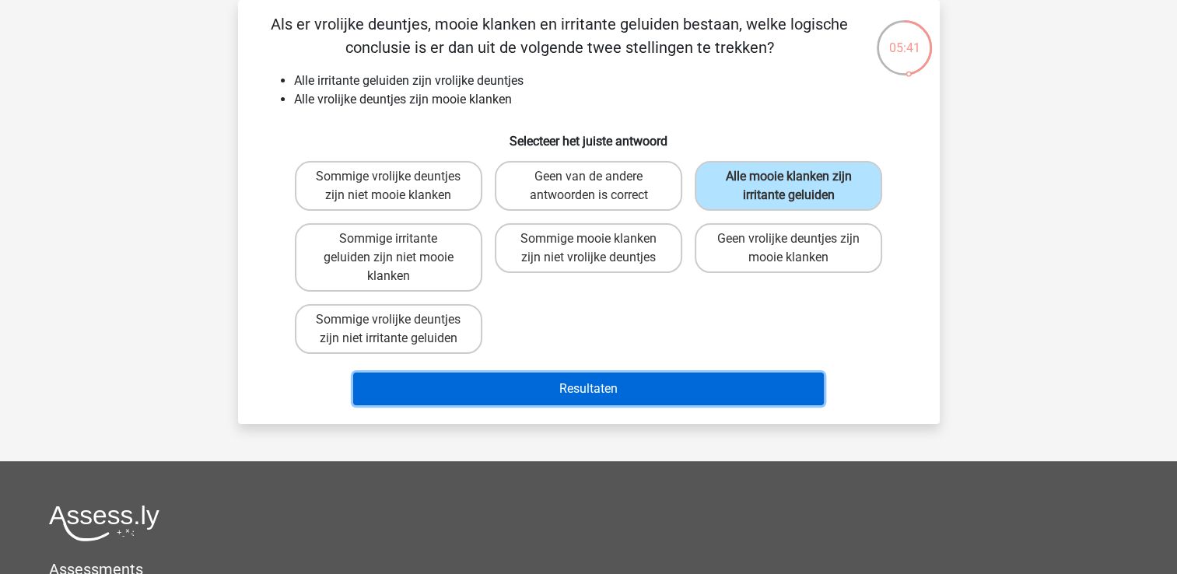
click at [574, 384] on button "Resultaten" at bounding box center [588, 389] width 471 height 33
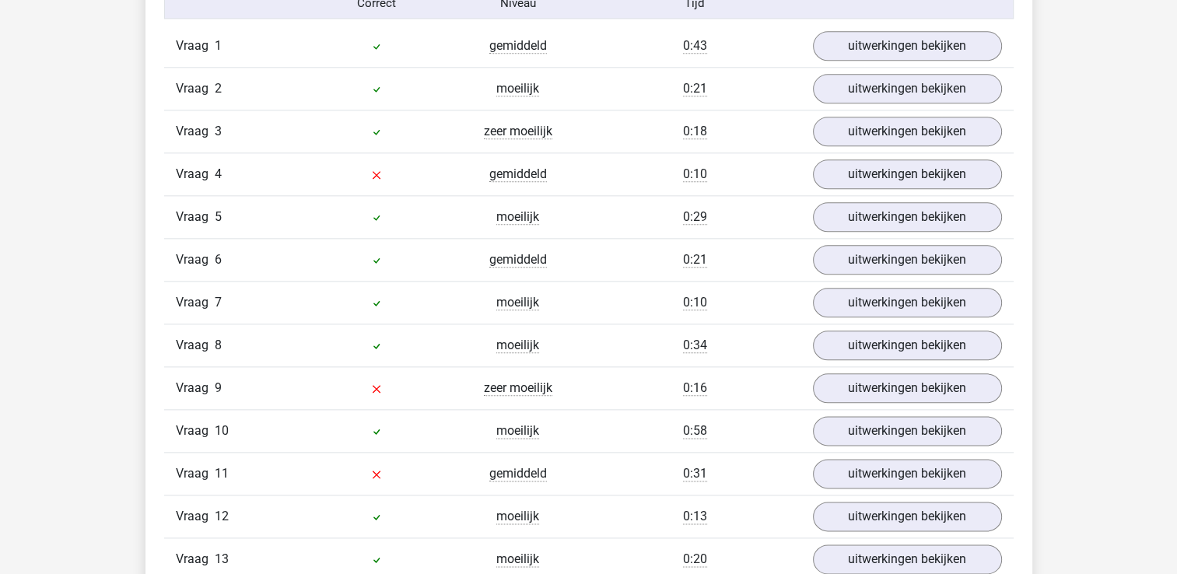
scroll to position [1805, 0]
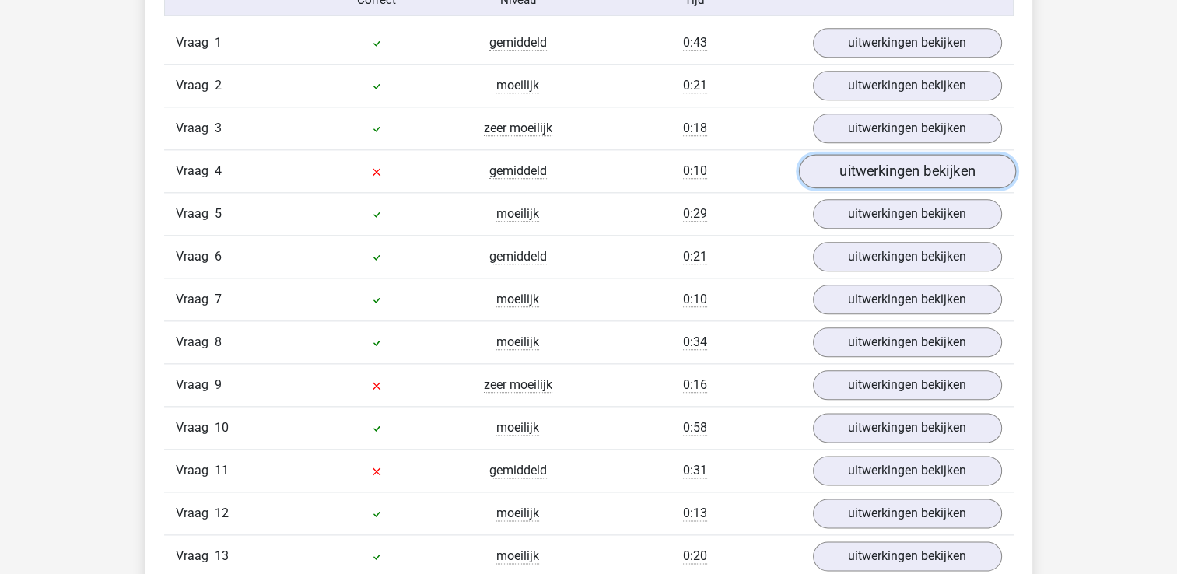
click at [880, 170] on link "uitwerkingen bekijken" at bounding box center [906, 172] width 217 height 34
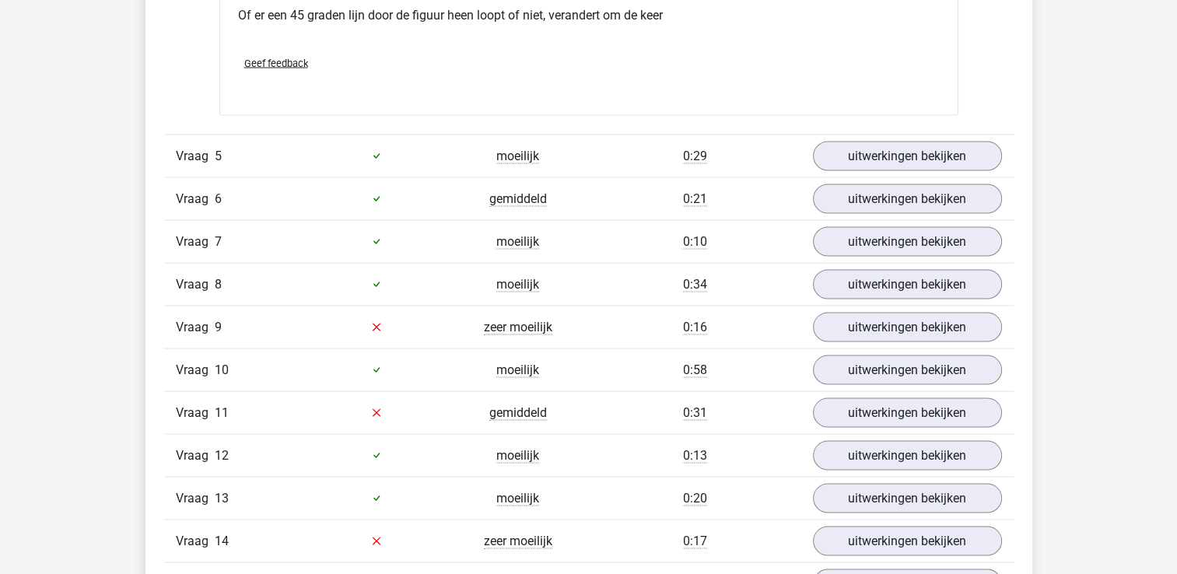
scroll to position [3022, 0]
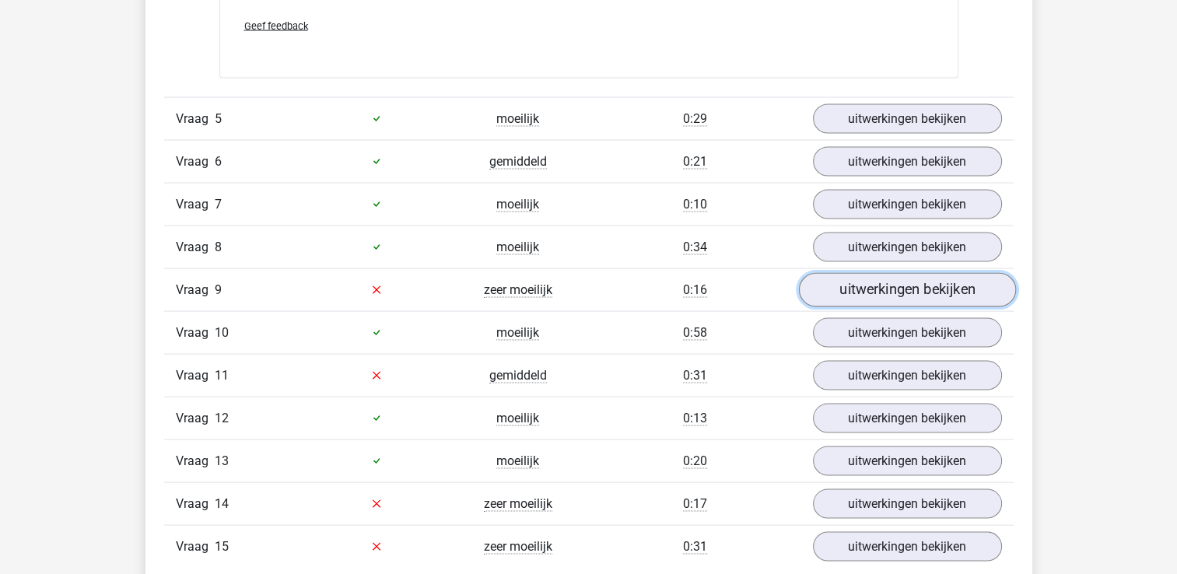
click at [949, 282] on link "uitwerkingen bekijken" at bounding box center [906, 290] width 217 height 34
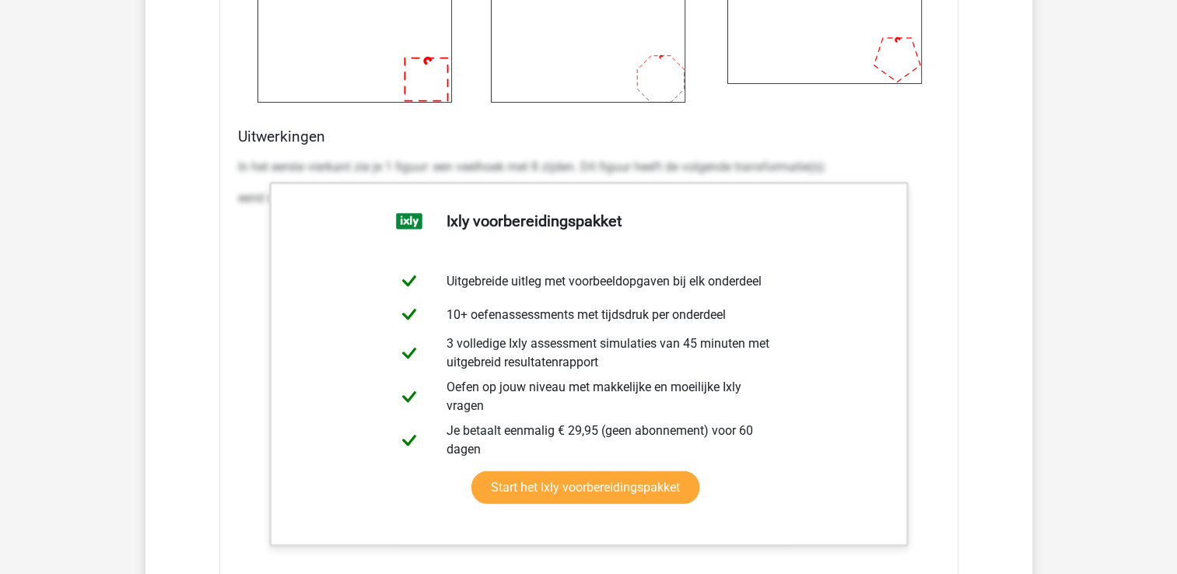
scroll to position [4529, 0]
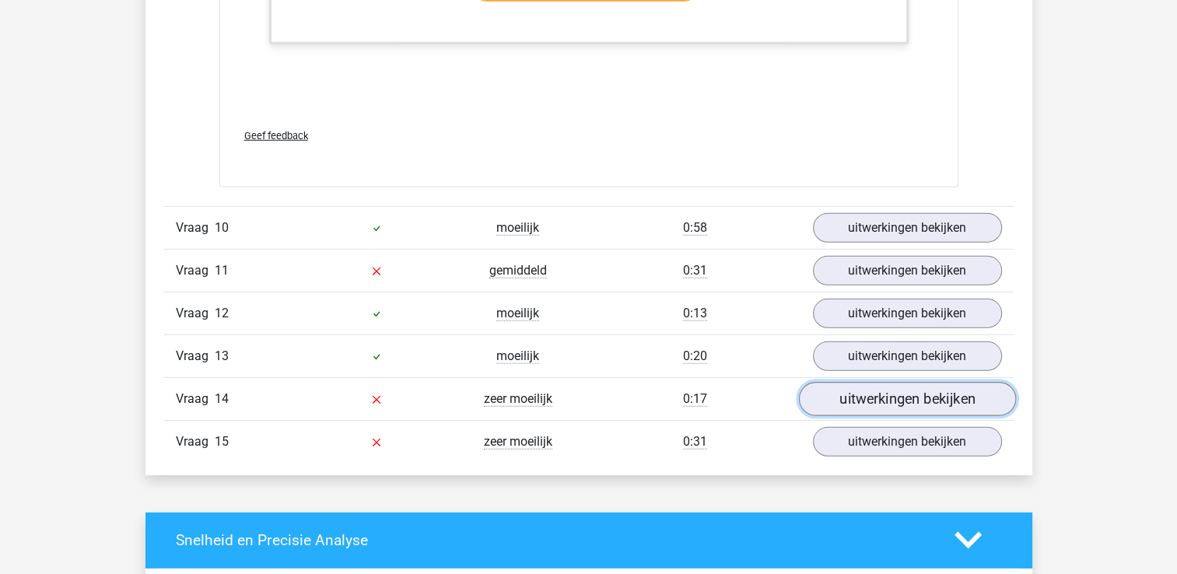
click at [888, 395] on link "uitwerkingen bekijken" at bounding box center [906, 399] width 217 height 34
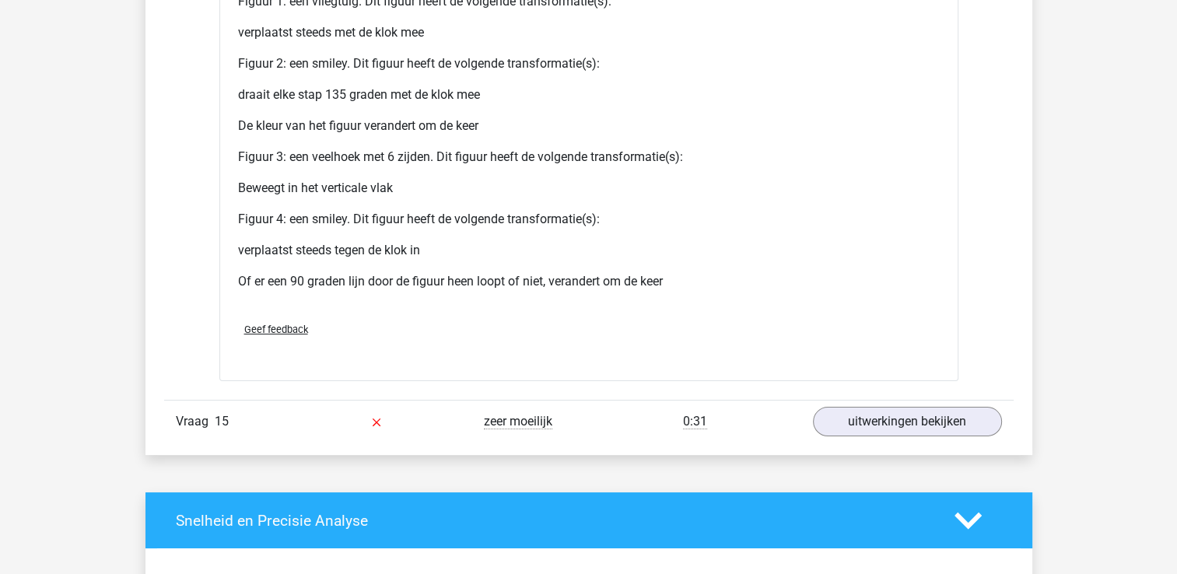
scroll to position [5877, 0]
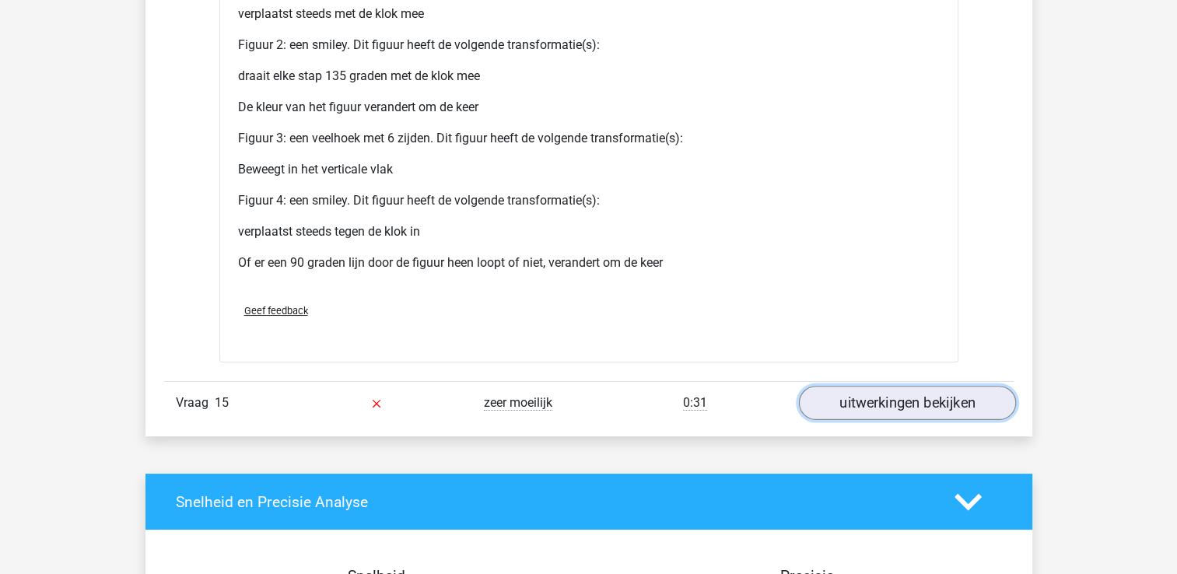
click at [937, 391] on link "uitwerkingen bekijken" at bounding box center [906, 403] width 217 height 34
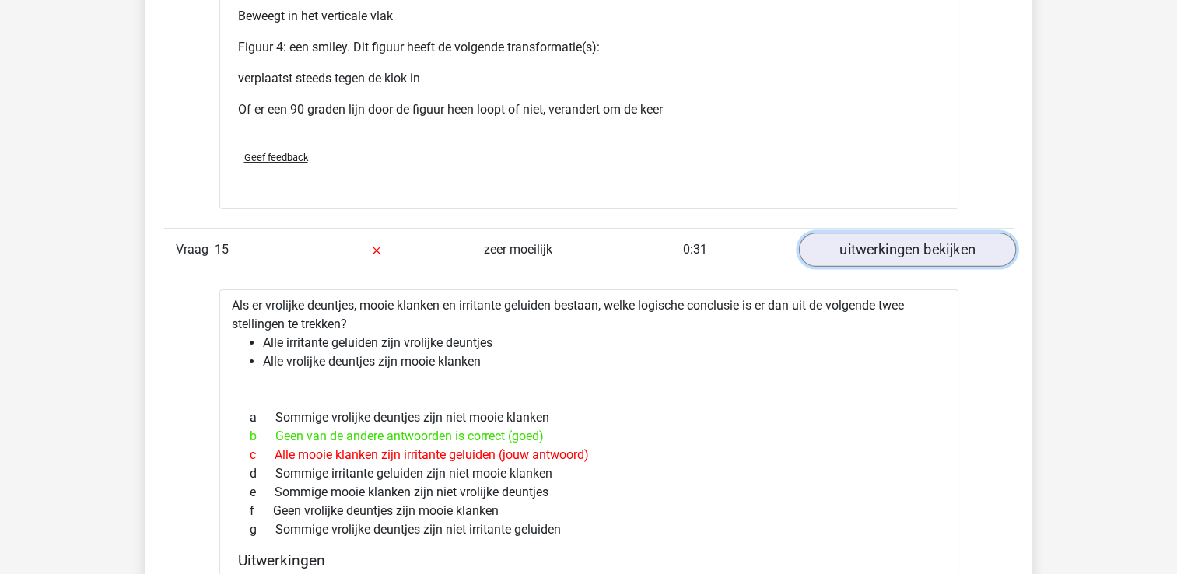
scroll to position [6095, 0]
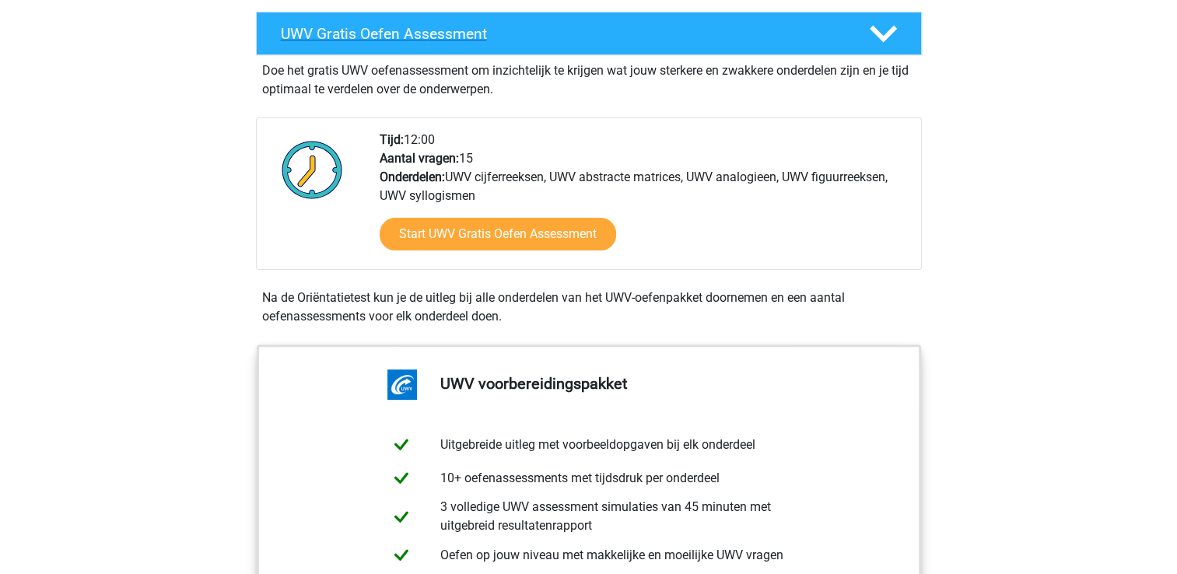
scroll to position [436, 0]
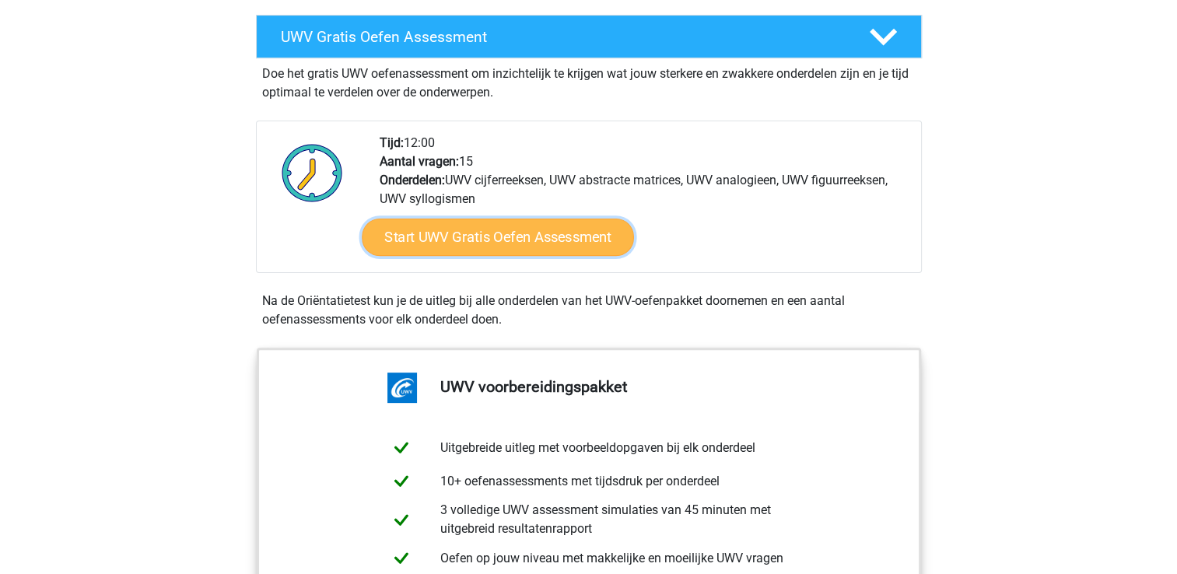
click at [509, 252] on link "Start UWV Gratis Oefen Assessment" at bounding box center [498, 237] width 272 height 37
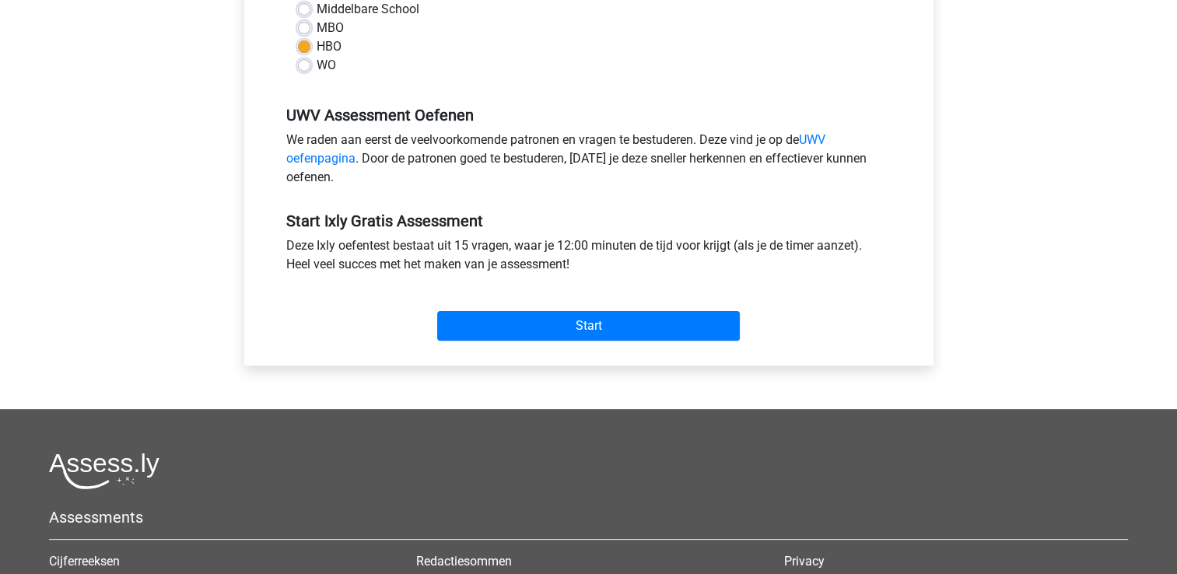
scroll to position [405, 0]
